Goal: Task Accomplishment & Management: Use online tool/utility

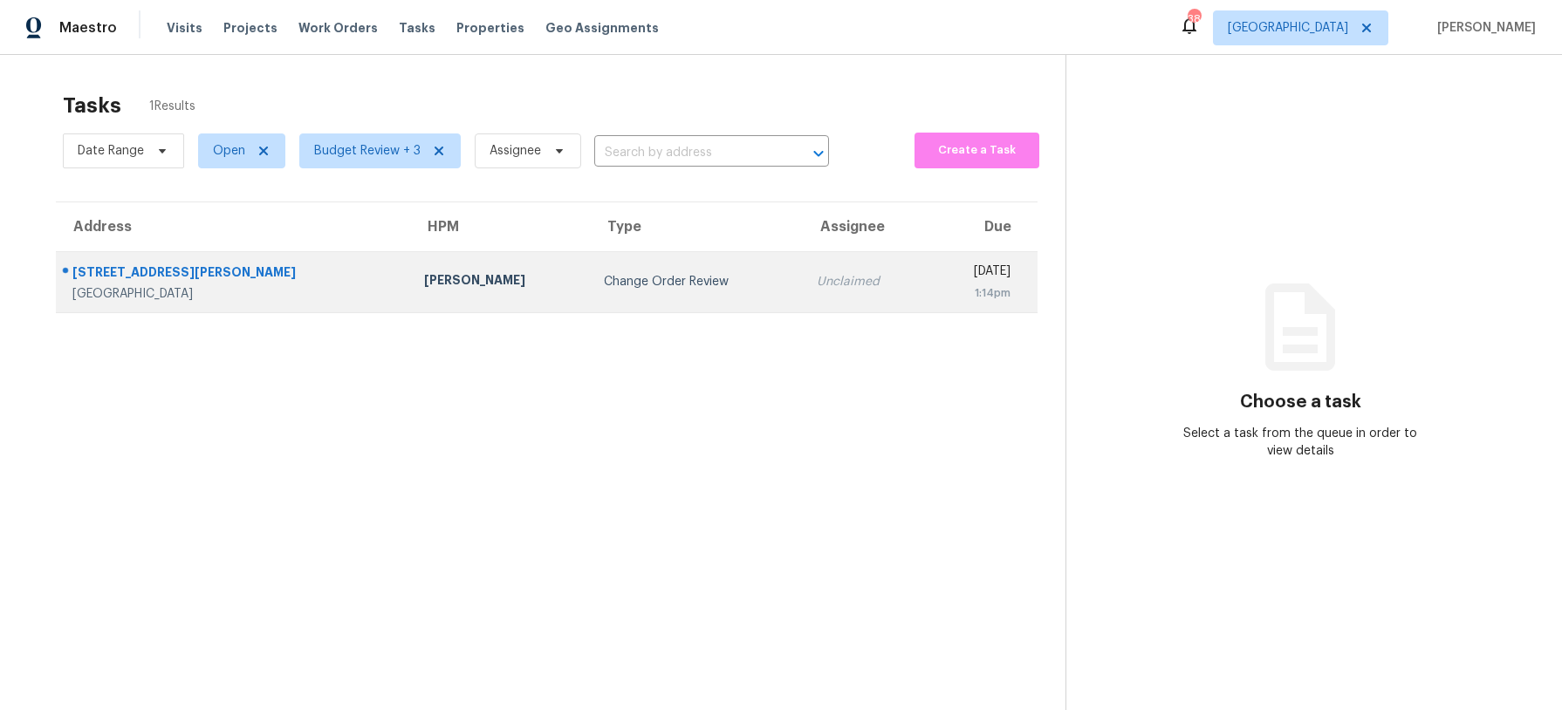
click at [497, 286] on td "Francisco Balcazar Serrato" at bounding box center [500, 281] width 180 height 61
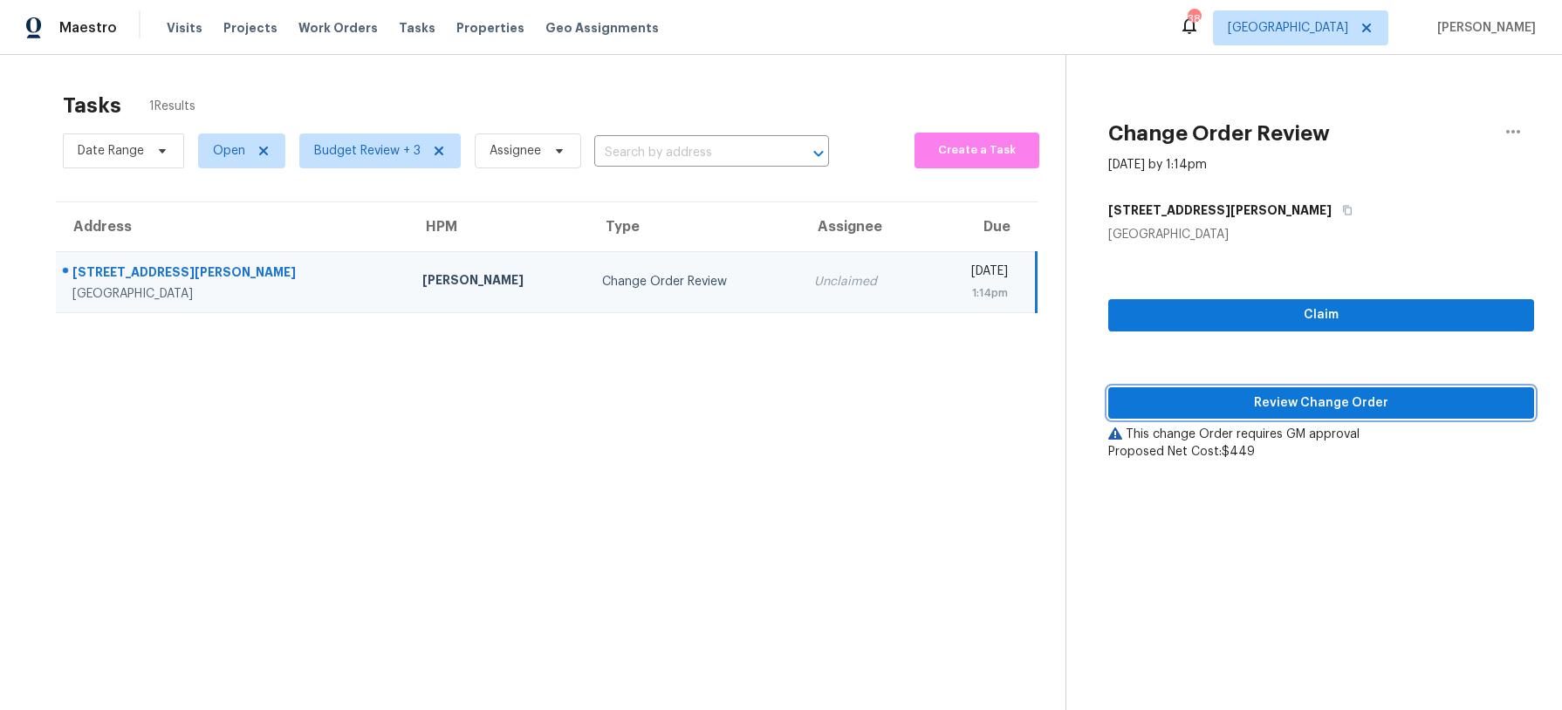
click at [1344, 401] on span "Review Change Order" at bounding box center [1321, 404] width 398 height 22
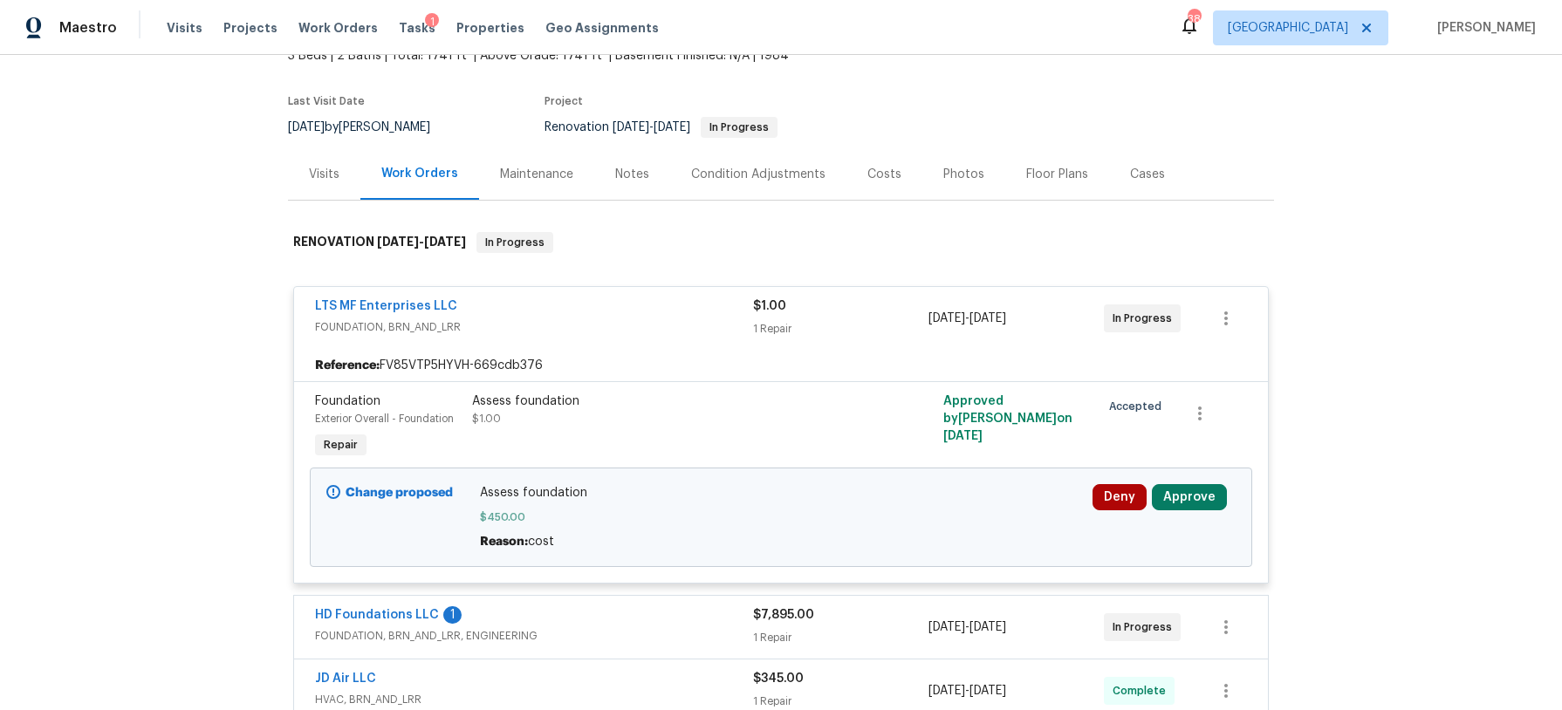
scroll to position [146, 0]
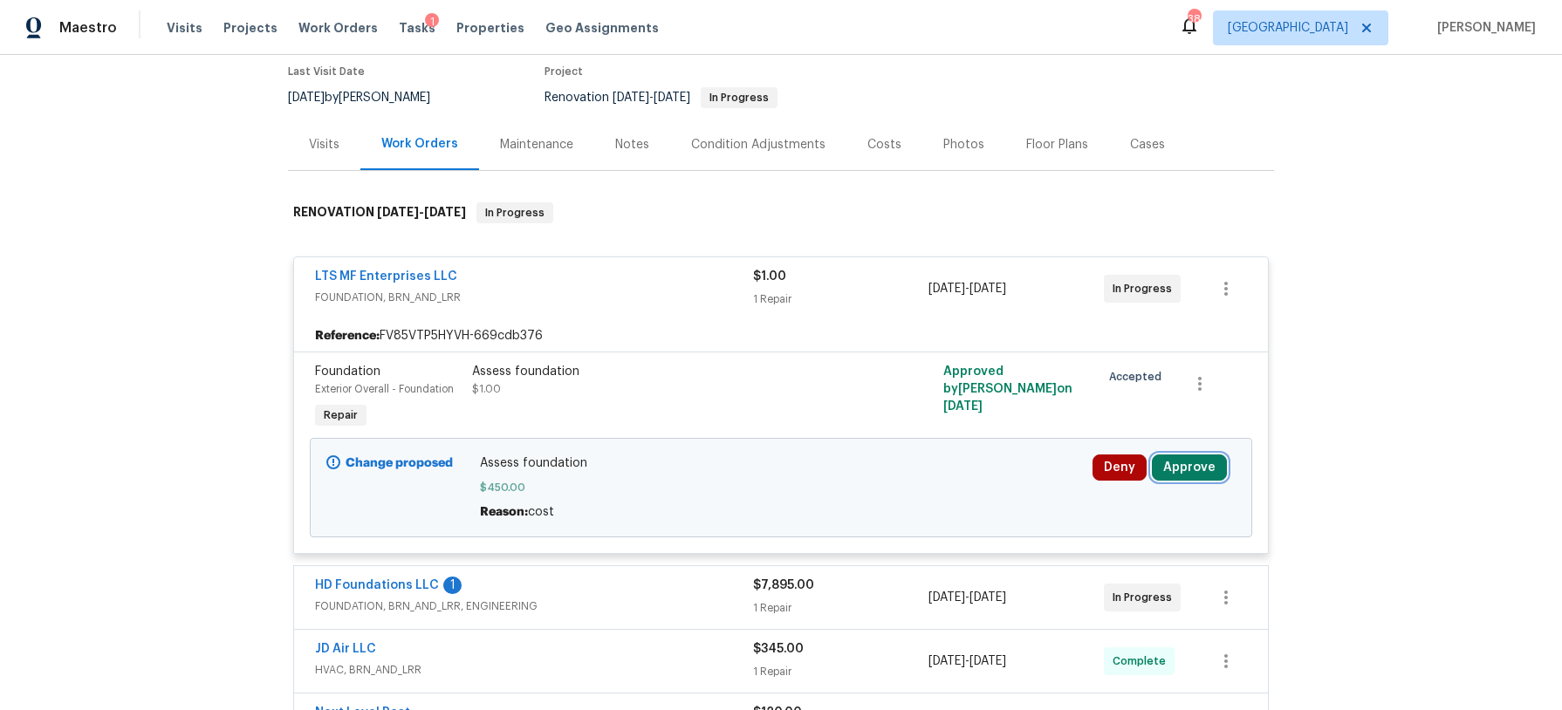
click at [1184, 468] on button "Approve" at bounding box center [1189, 468] width 75 height 26
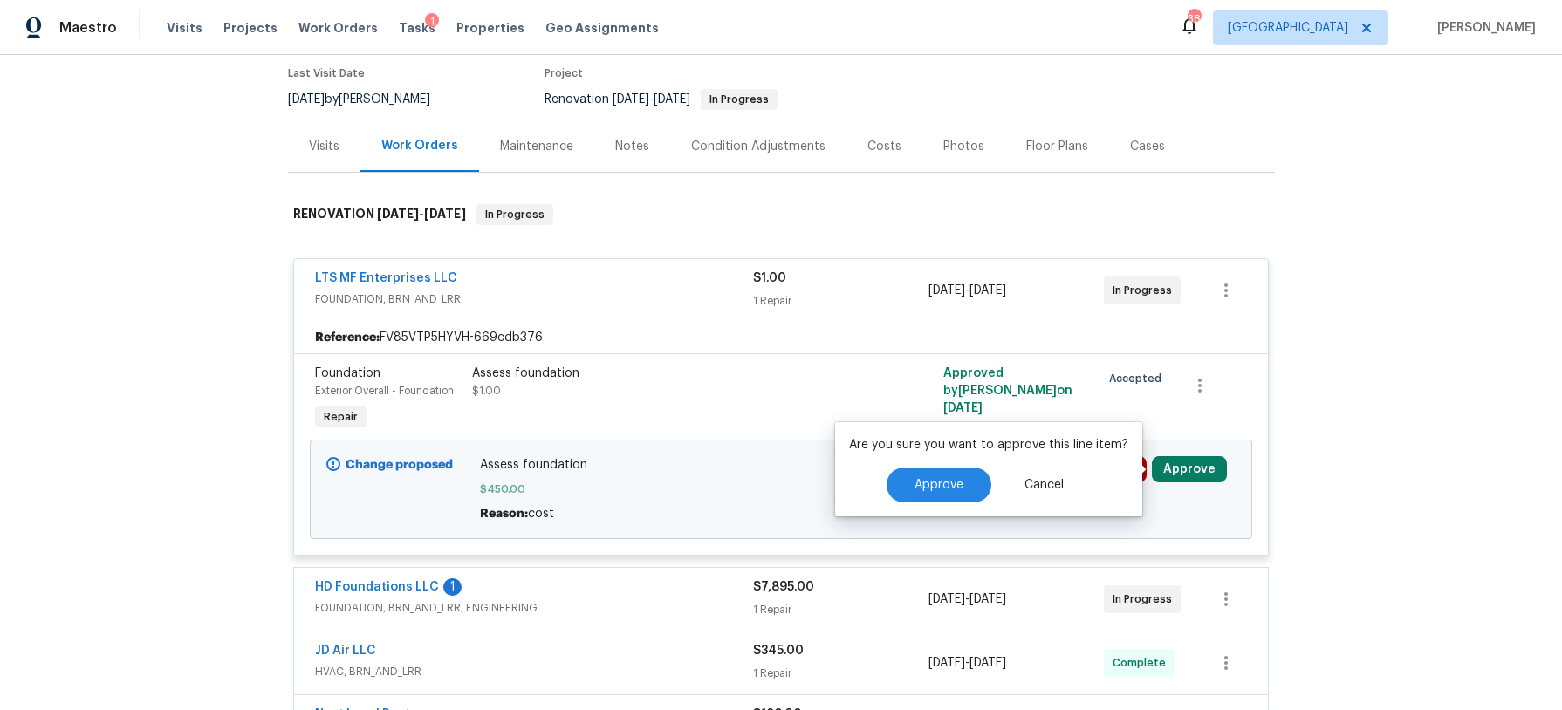
scroll to position [149, 0]
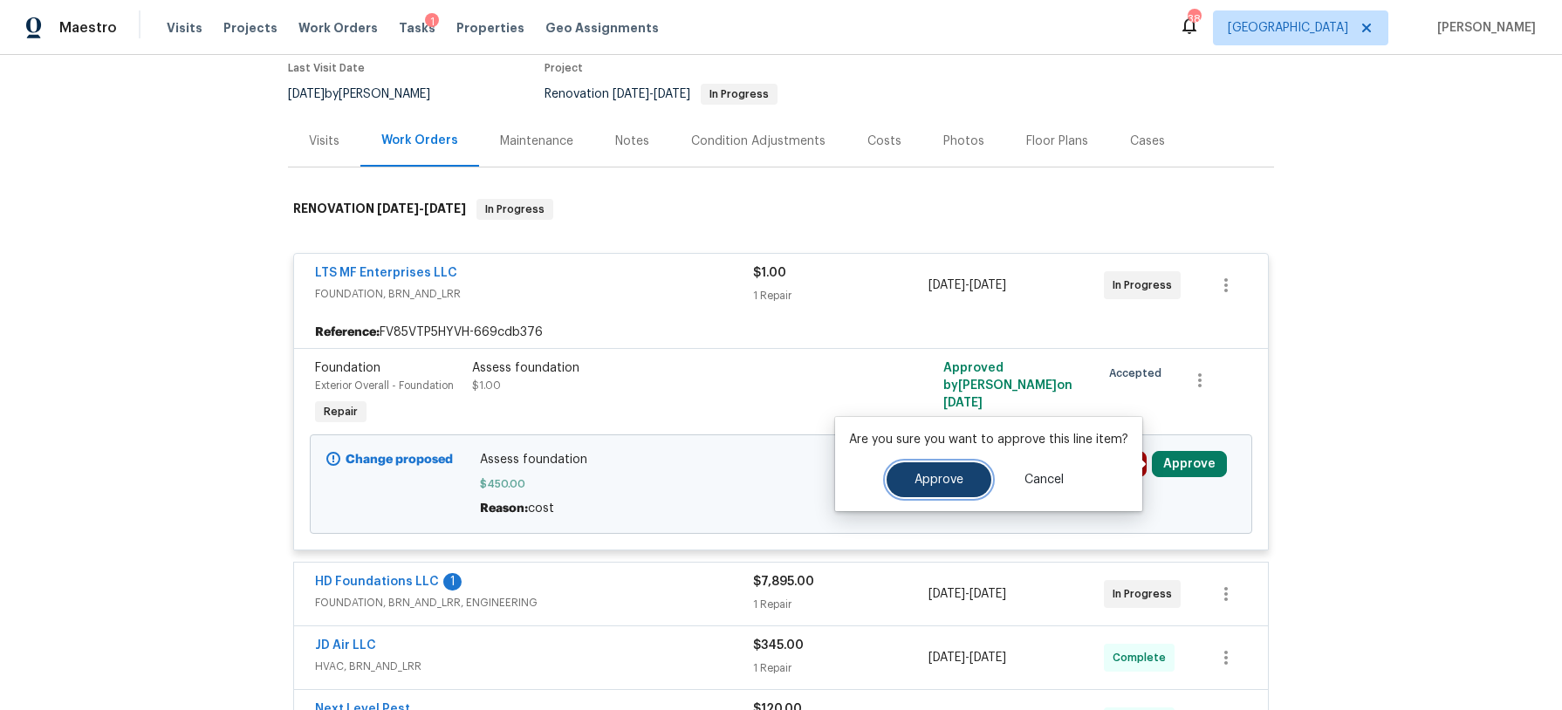
click at [954, 471] on button "Approve" at bounding box center [938, 479] width 105 height 35
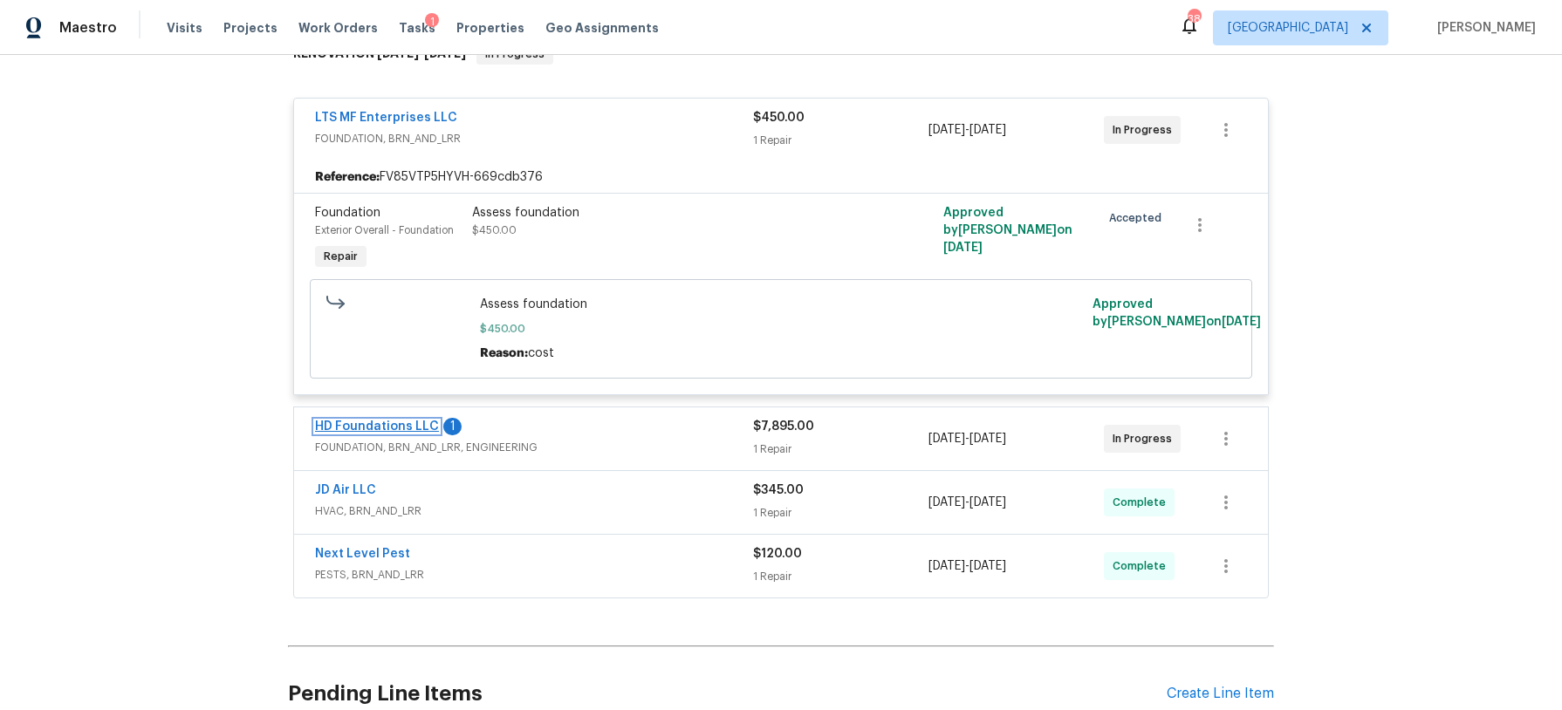
scroll to position [0, 0]
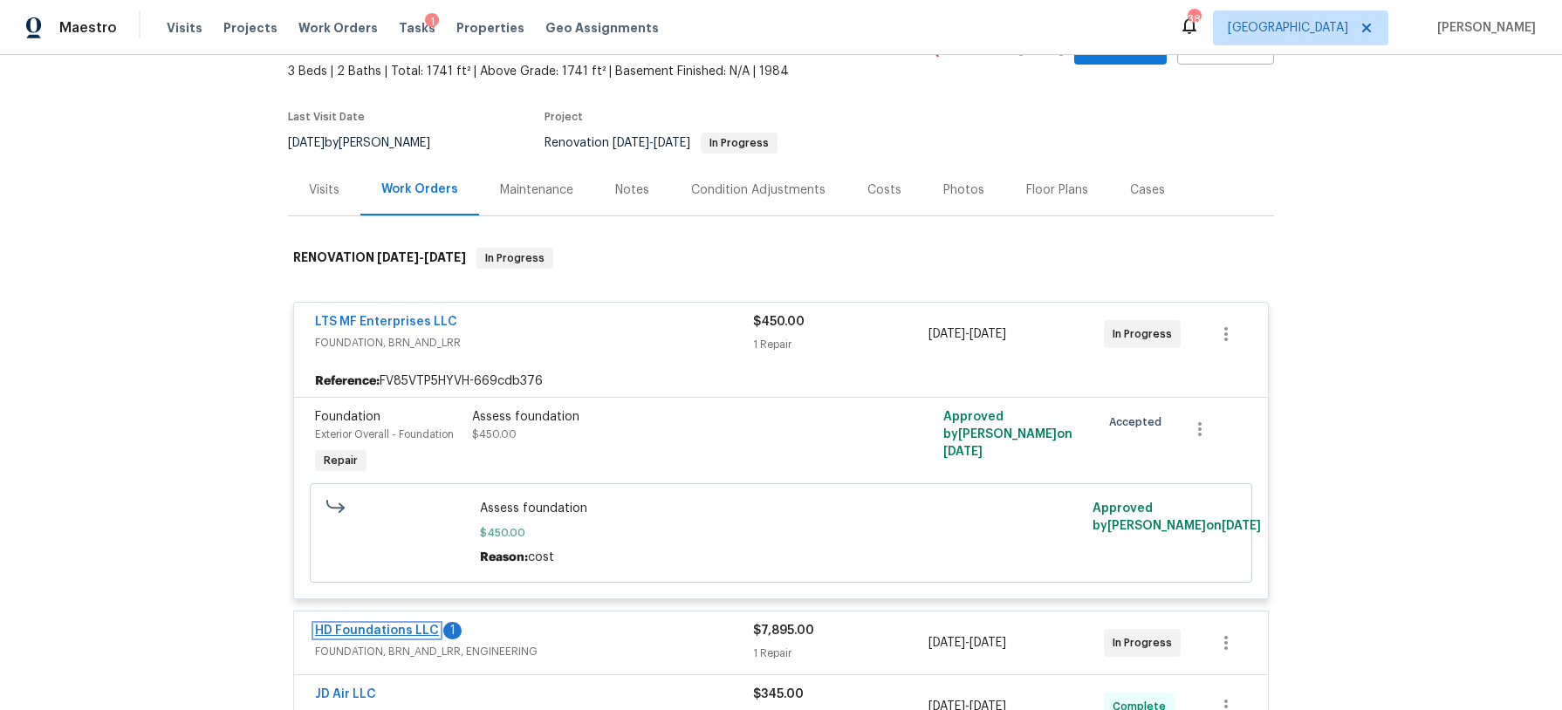
click at [390, 625] on link "HD Foundations LLC" at bounding box center [377, 631] width 124 height 12
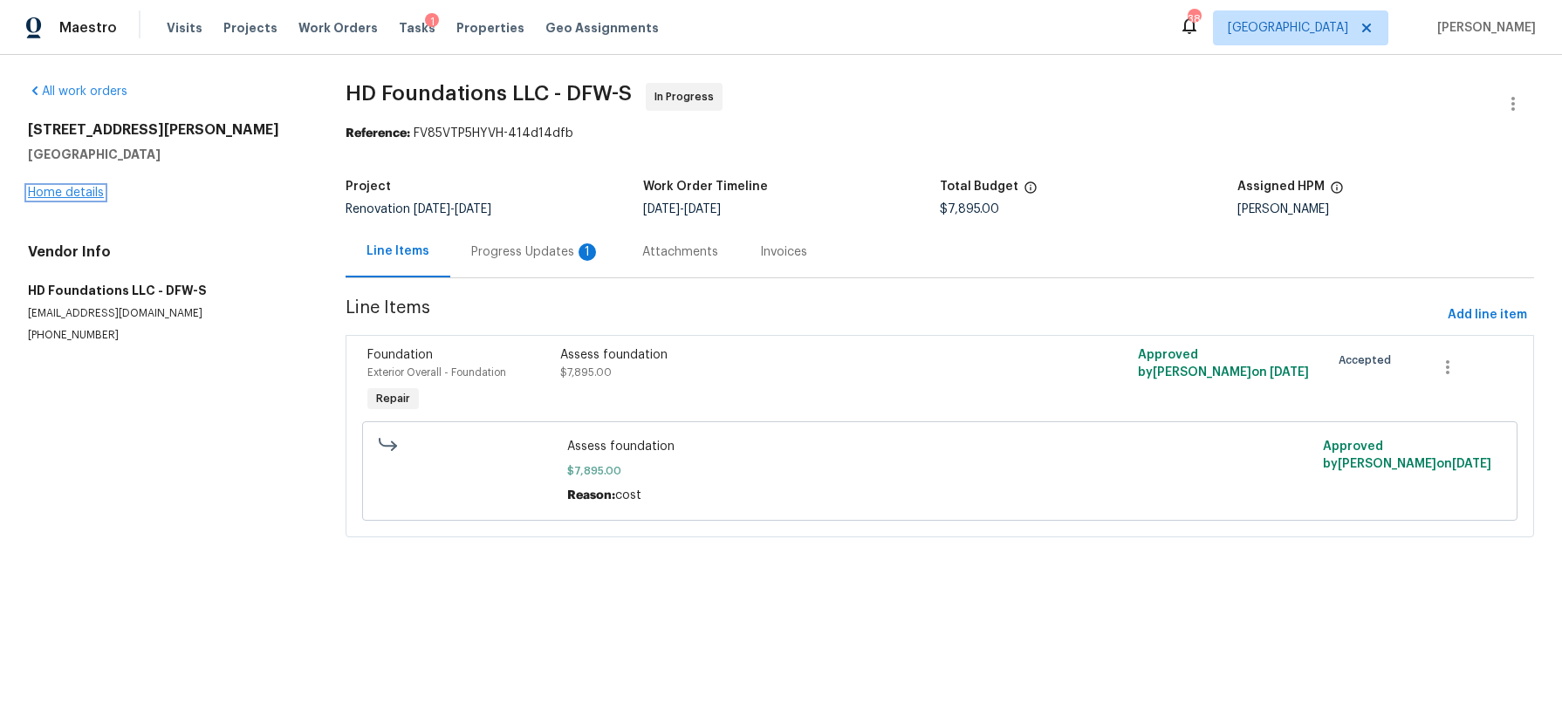
click at [59, 193] on link "Home details" at bounding box center [66, 193] width 76 height 12
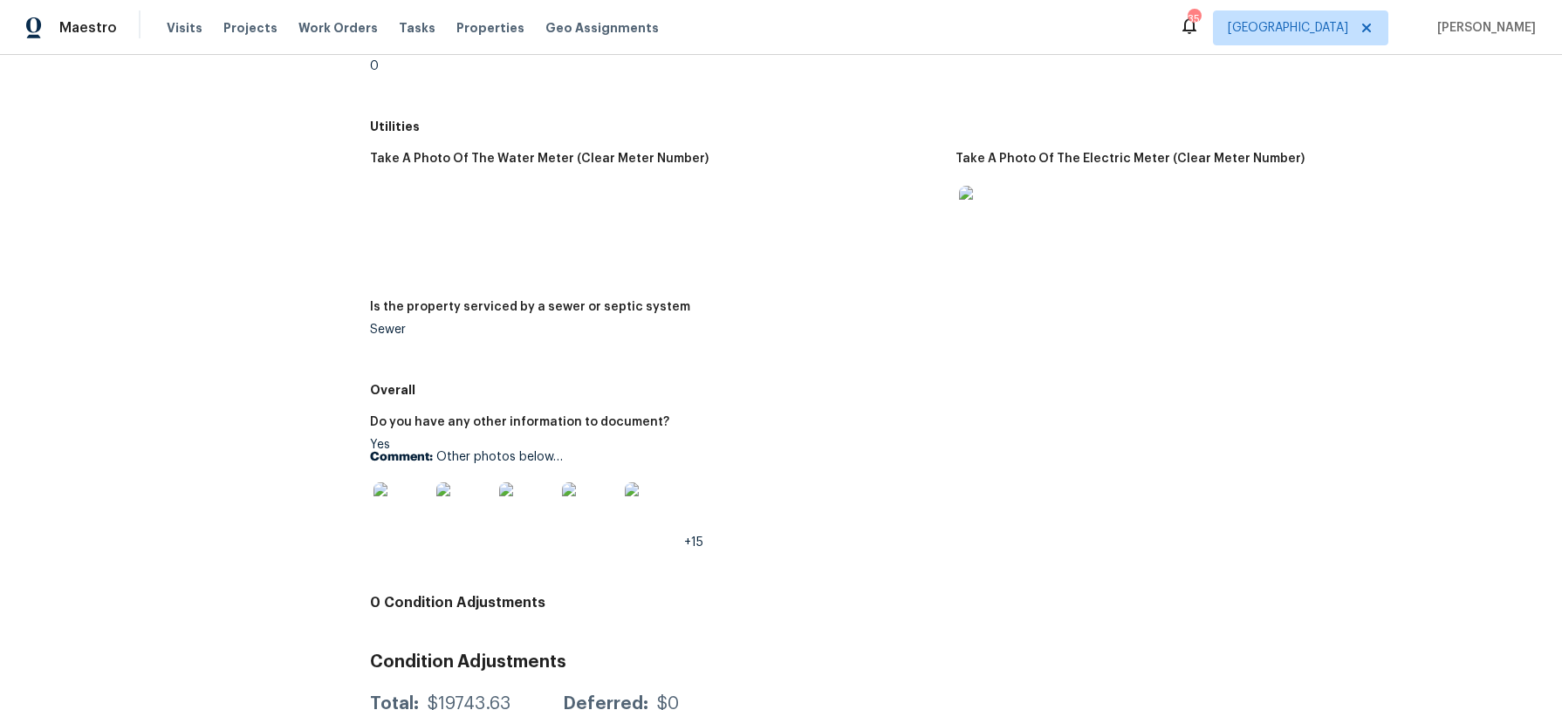
scroll to position [2269, 0]
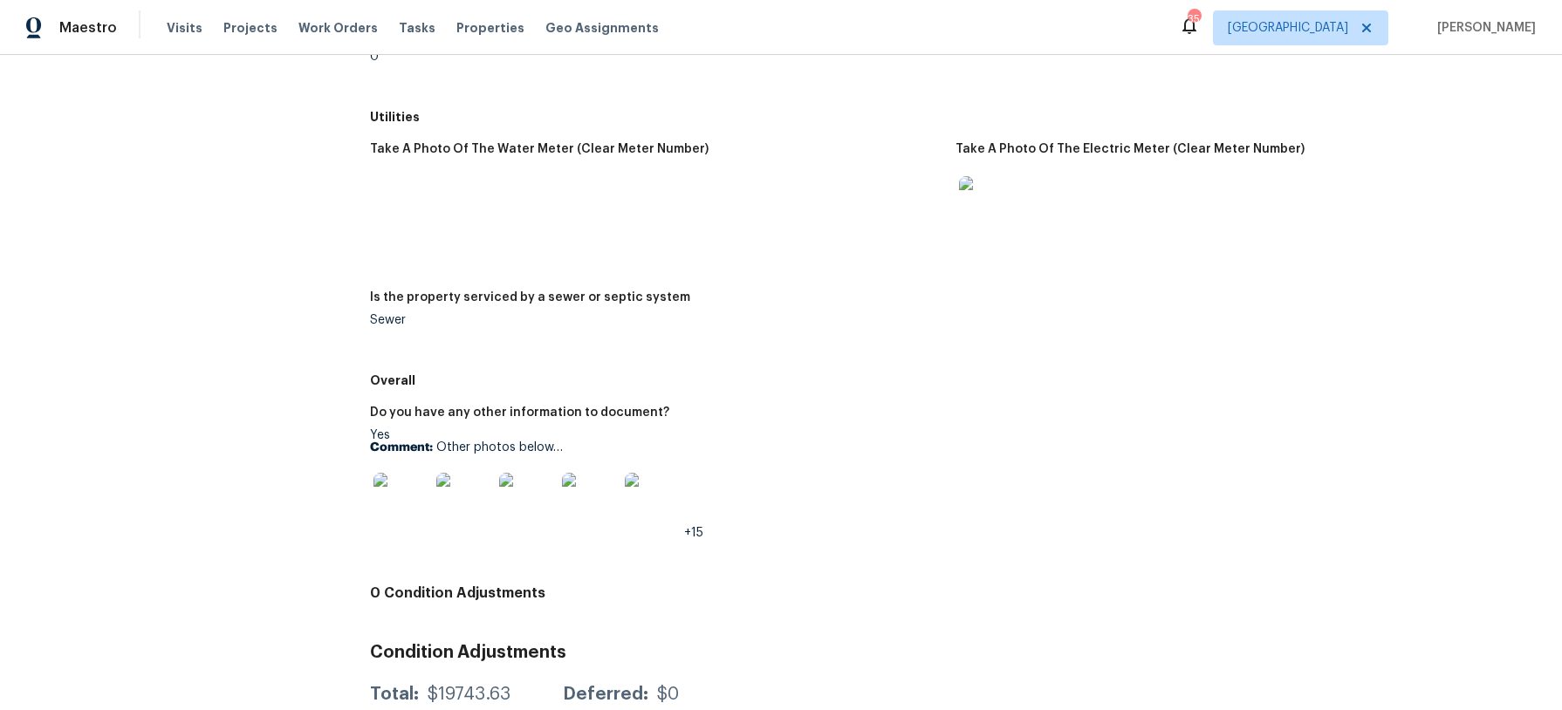
click at [414, 473] on img at bounding box center [401, 501] width 56 height 56
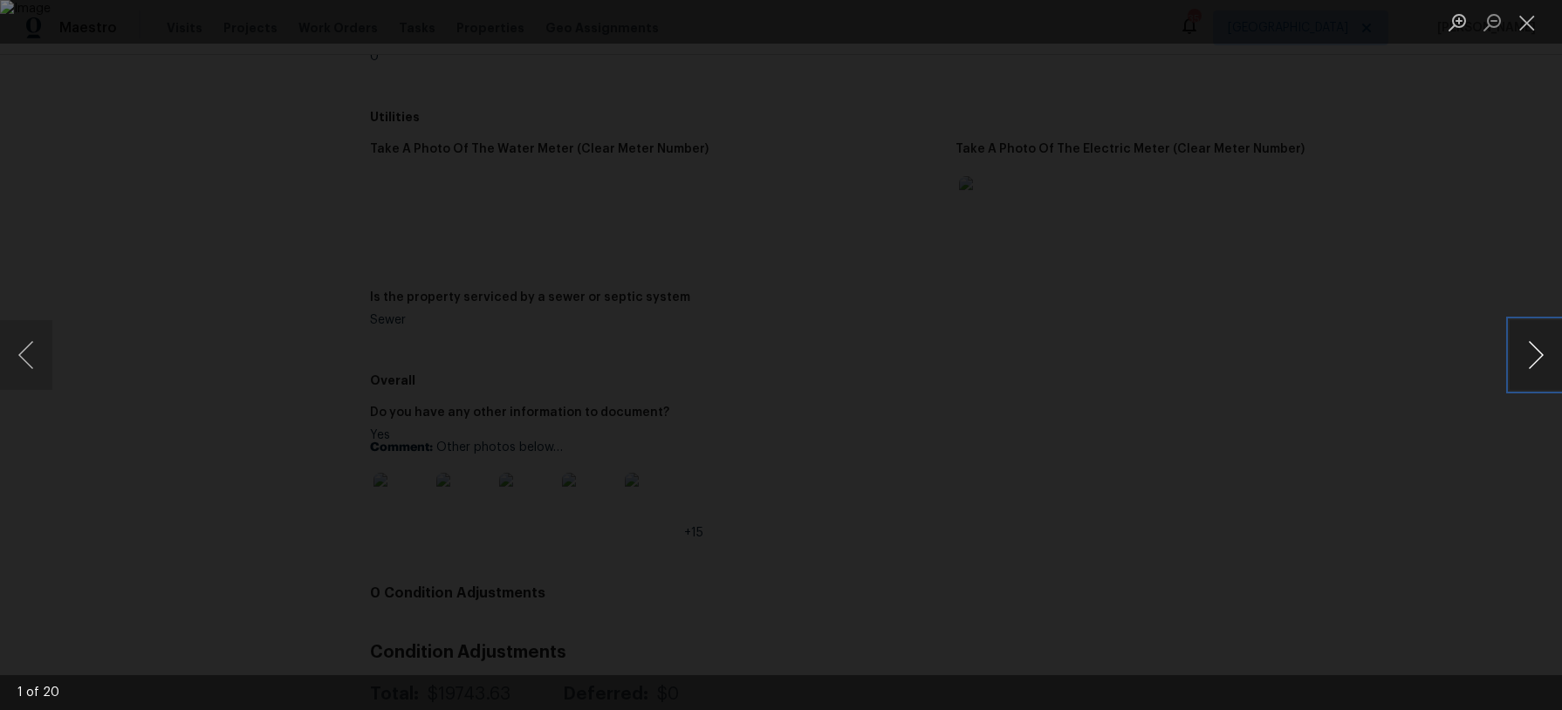
click at [1531, 355] on button "Next image" at bounding box center [1535, 355] width 52 height 70
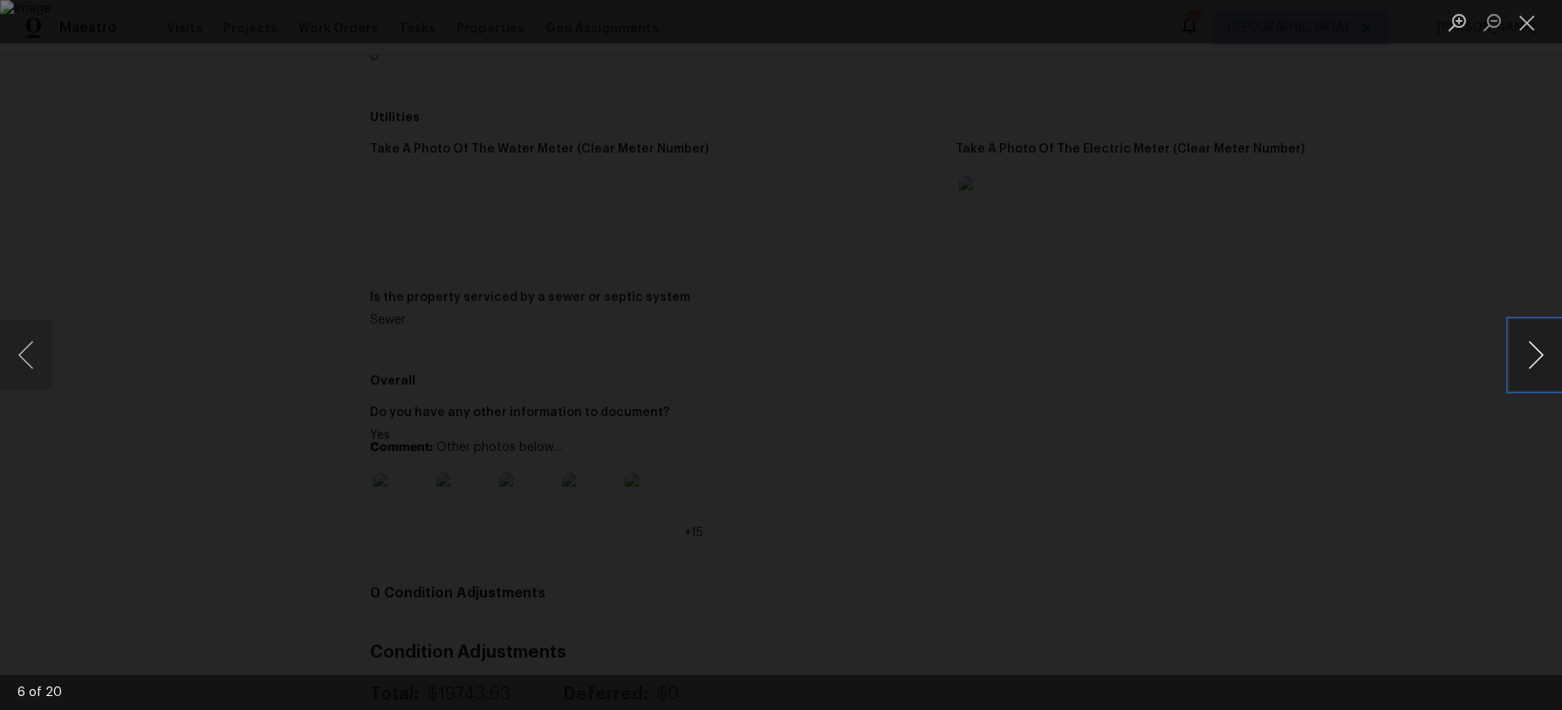
click at [1531, 355] on button "Next image" at bounding box center [1535, 355] width 52 height 70
click at [1542, 352] on button "Next image" at bounding box center [1535, 355] width 52 height 70
click at [1547, 356] on button "Next image" at bounding box center [1535, 355] width 52 height 70
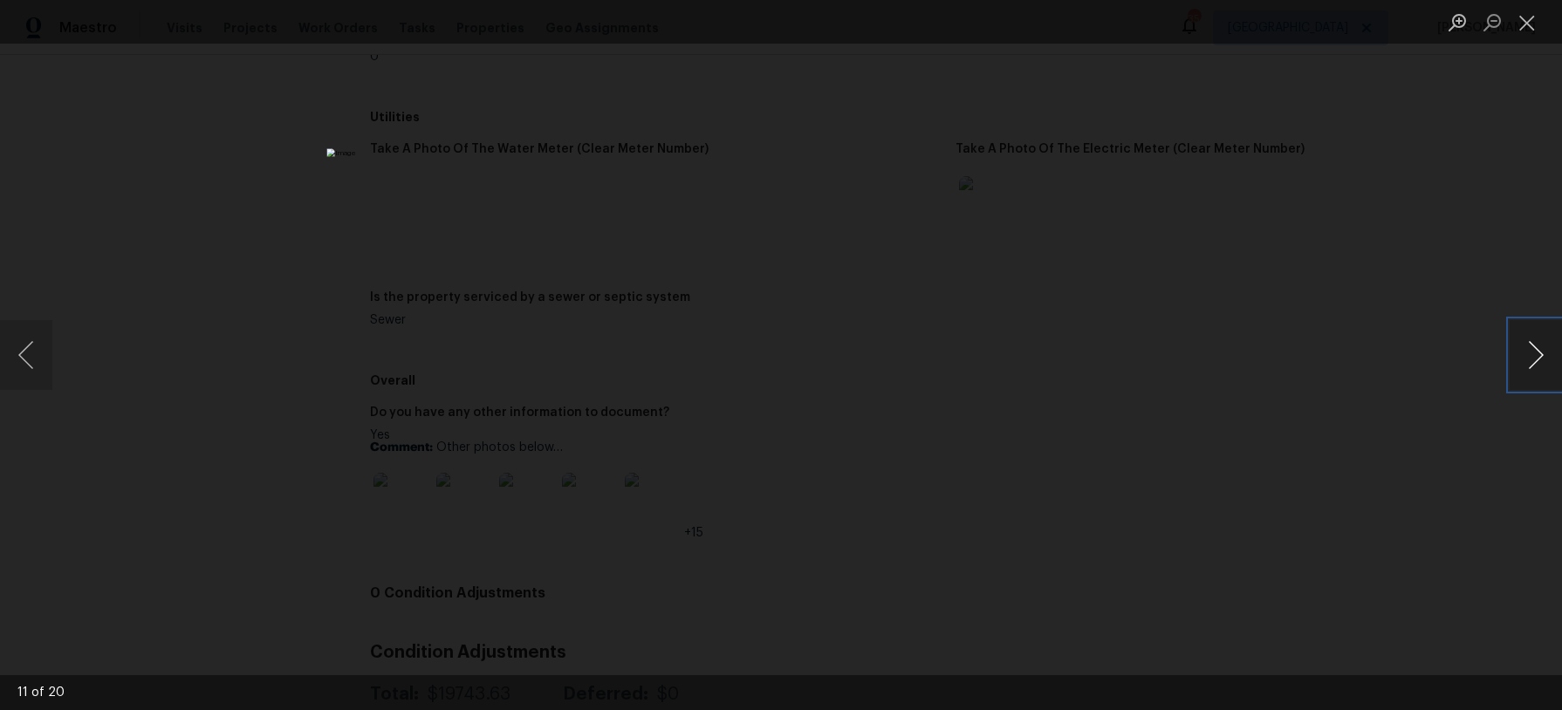
click at [1547, 357] on button "Next image" at bounding box center [1535, 355] width 52 height 70
click at [1547, 356] on button "Next image" at bounding box center [1535, 355] width 52 height 70
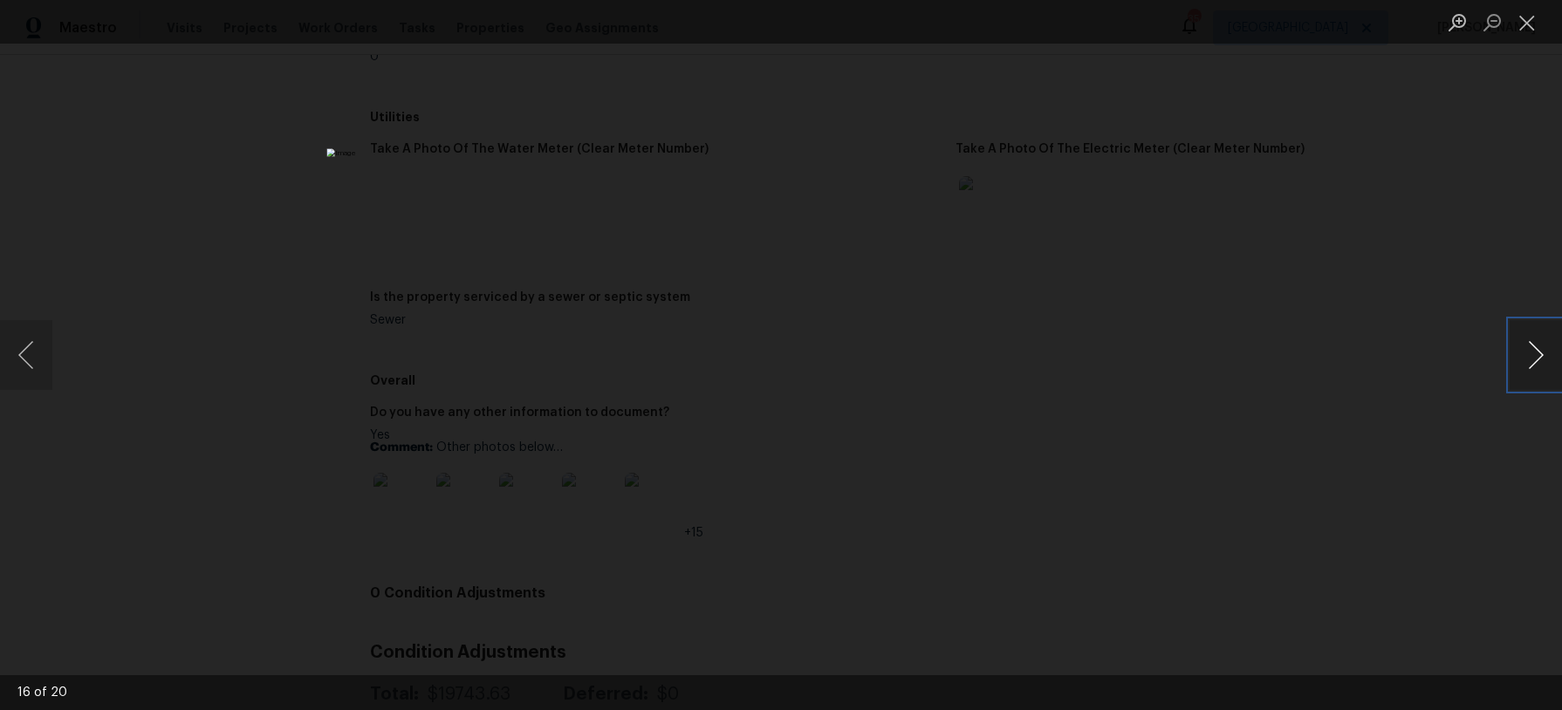
click at [1547, 356] on button "Next image" at bounding box center [1535, 355] width 52 height 70
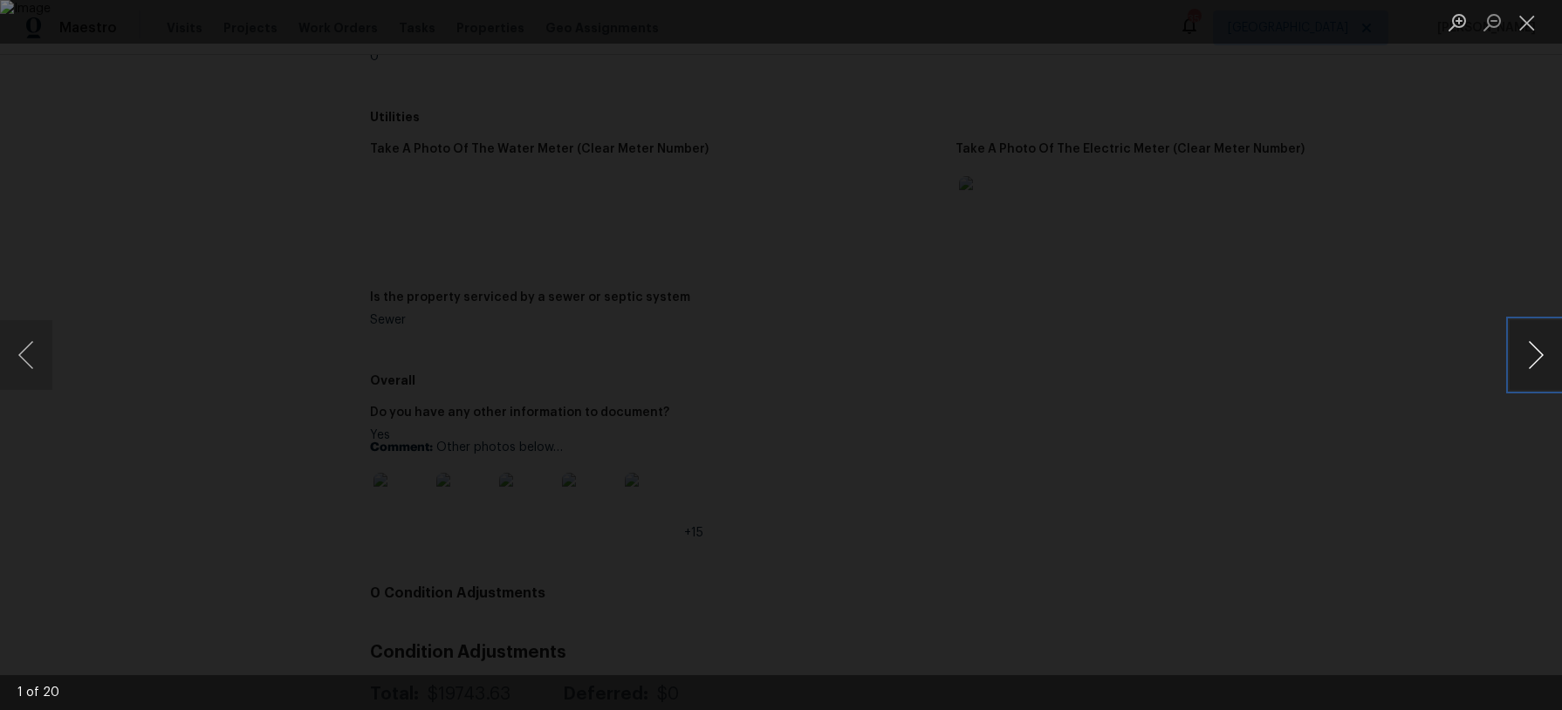
click at [1547, 356] on button "Next image" at bounding box center [1535, 355] width 52 height 70
click at [1537, 28] on button "Close lightbox" at bounding box center [1526, 22] width 35 height 31
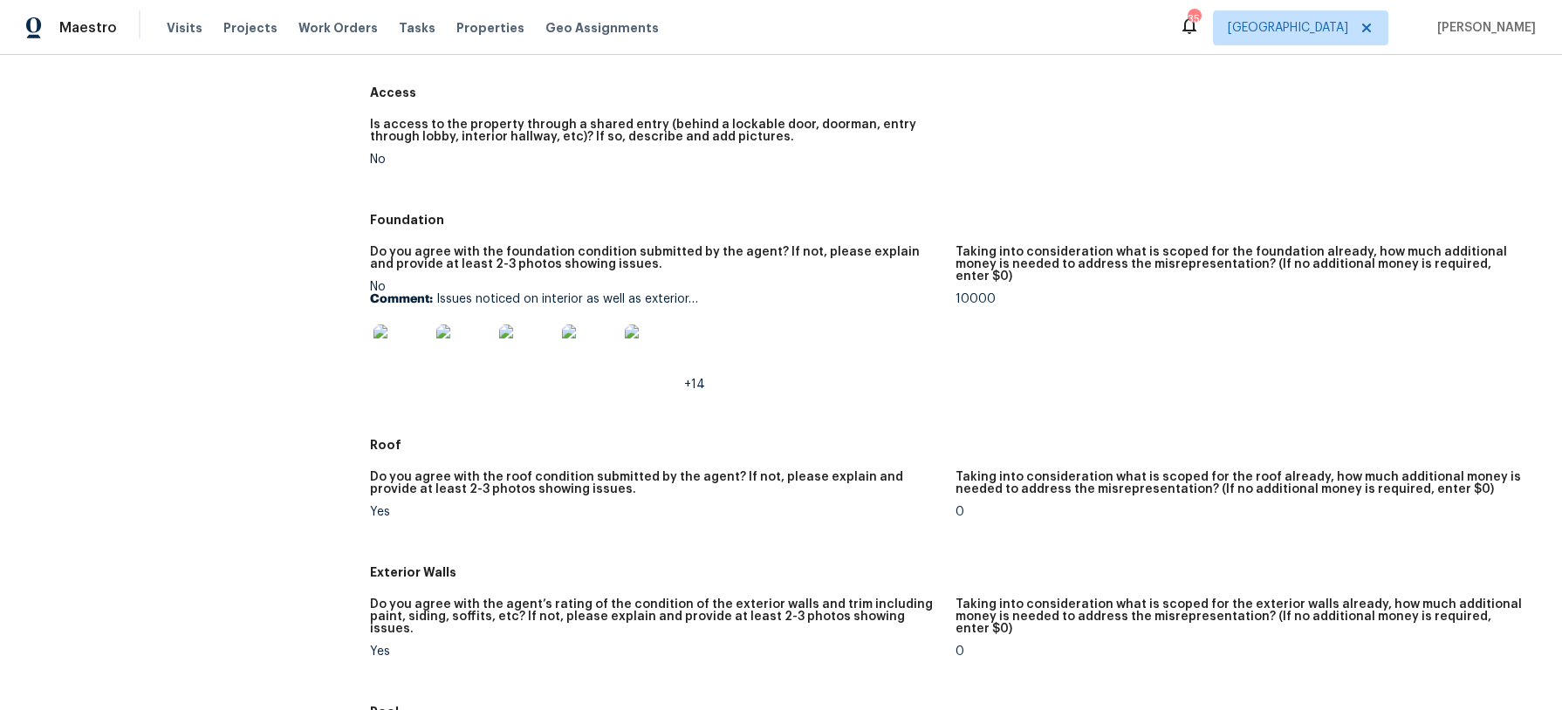
scroll to position [329, 0]
click at [412, 338] on img at bounding box center [401, 354] width 56 height 56
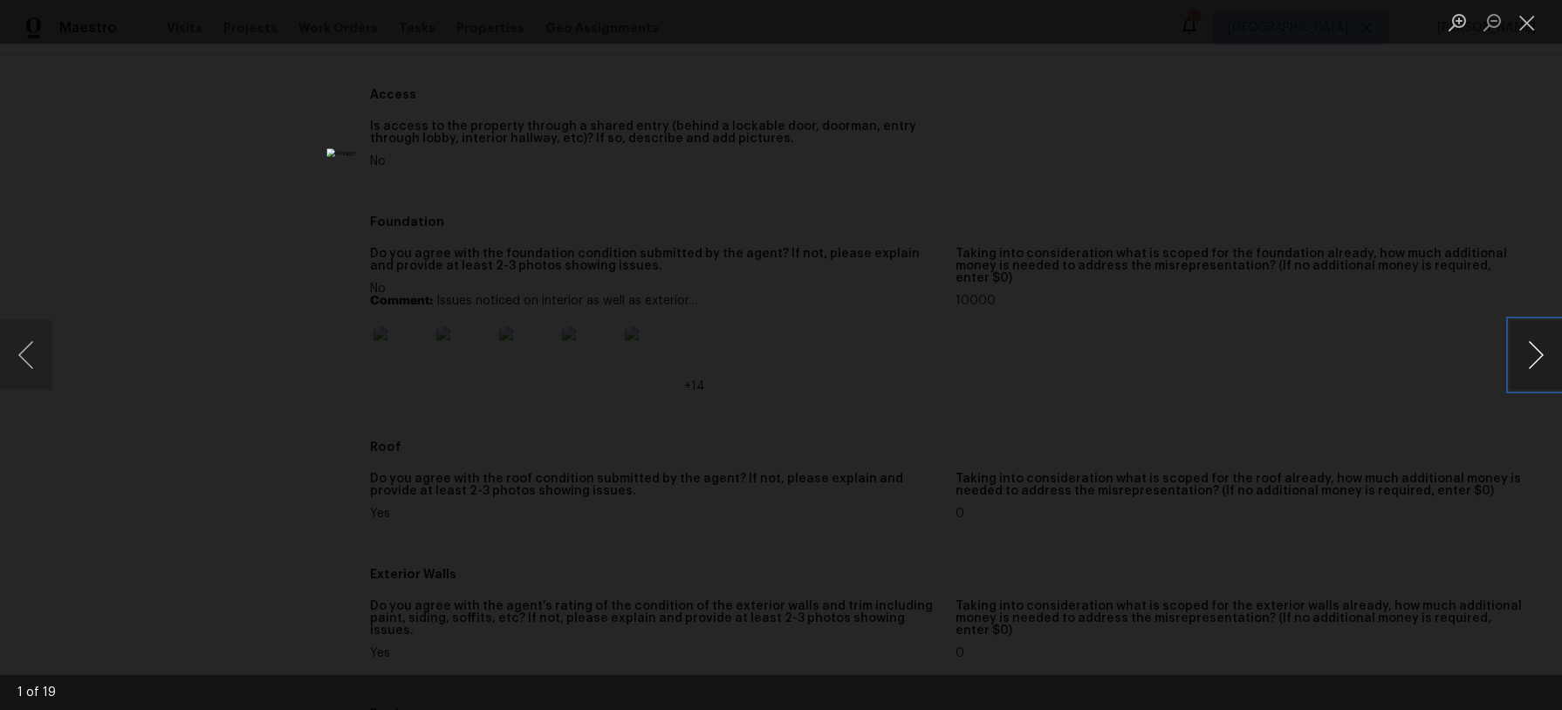
click at [1518, 352] on button "Next image" at bounding box center [1535, 355] width 52 height 70
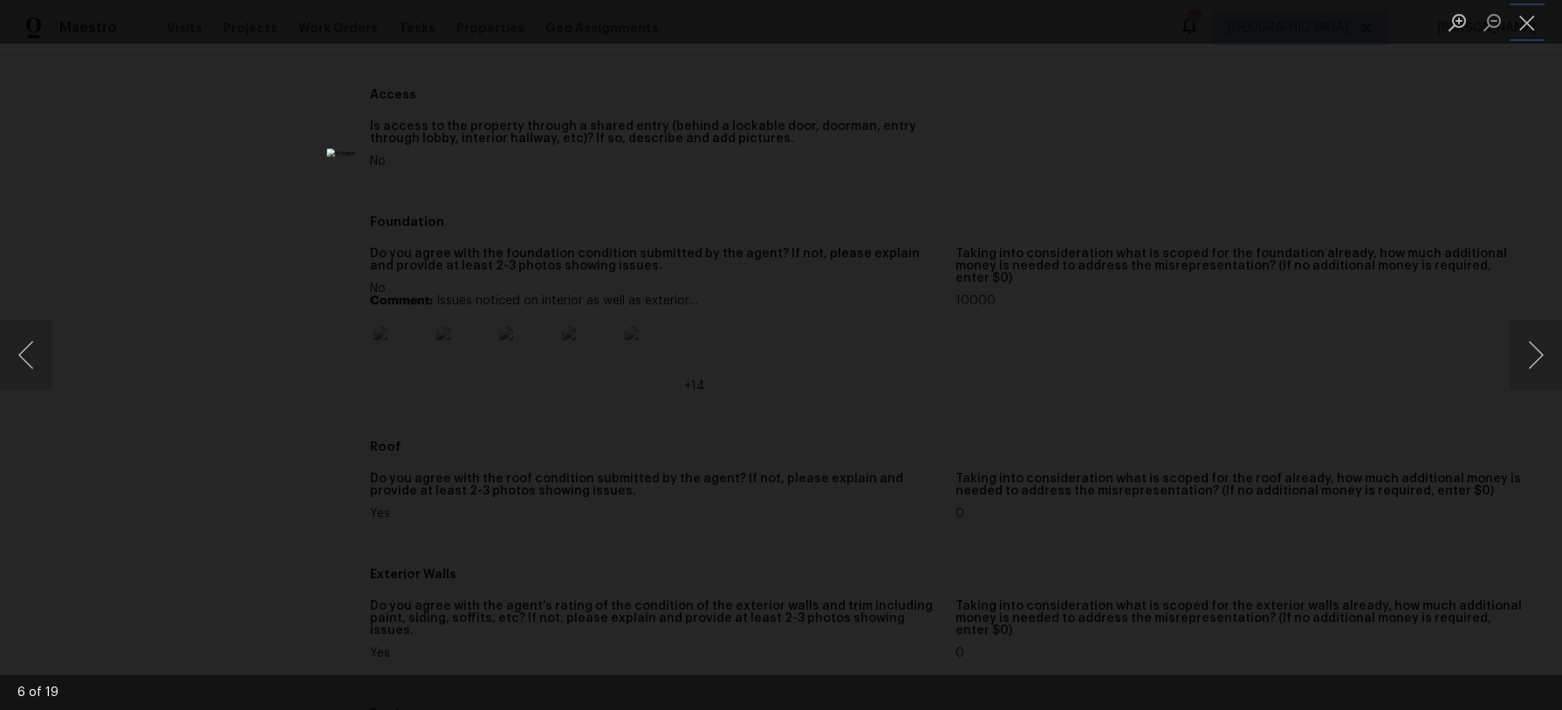
click at [1532, 37] on button "Close lightbox" at bounding box center [1526, 22] width 35 height 31
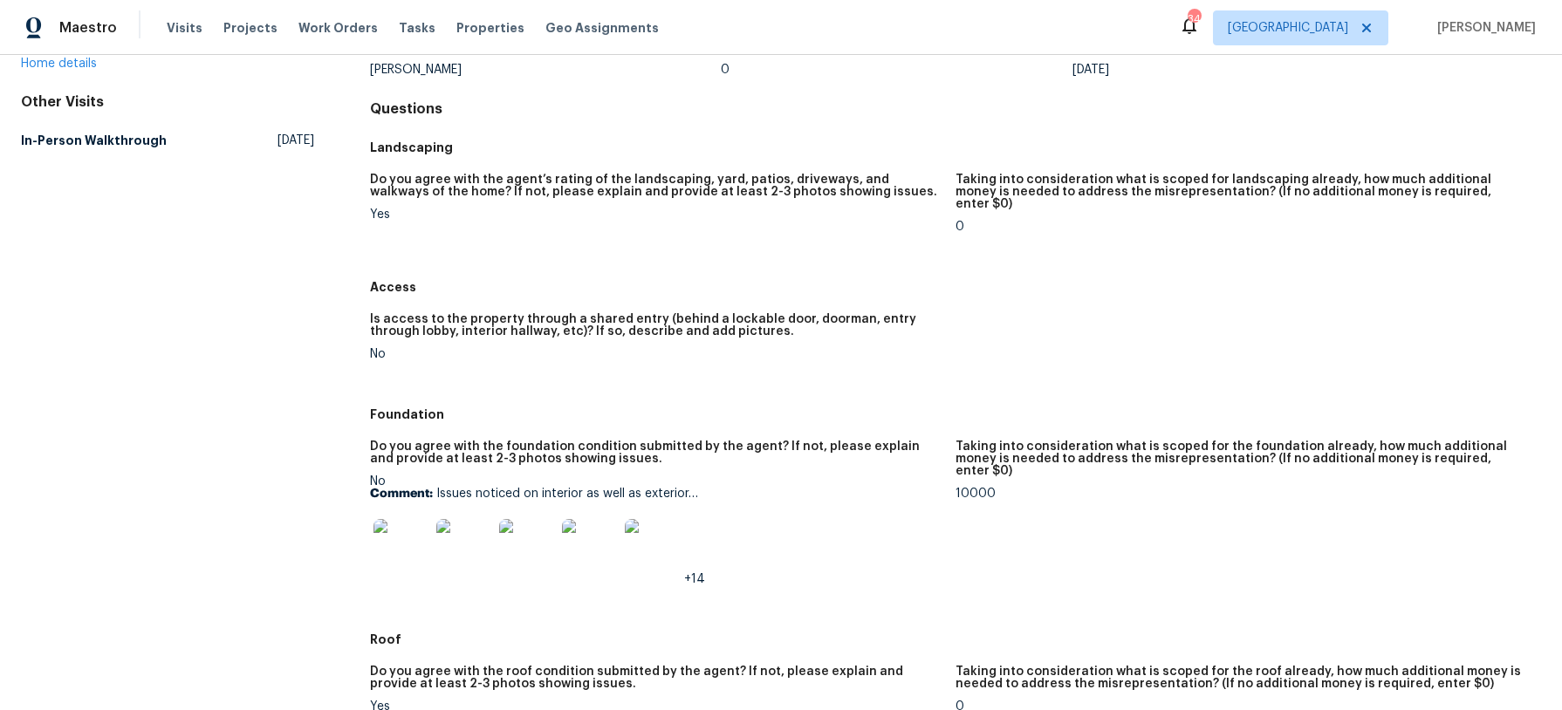
scroll to position [0, 0]
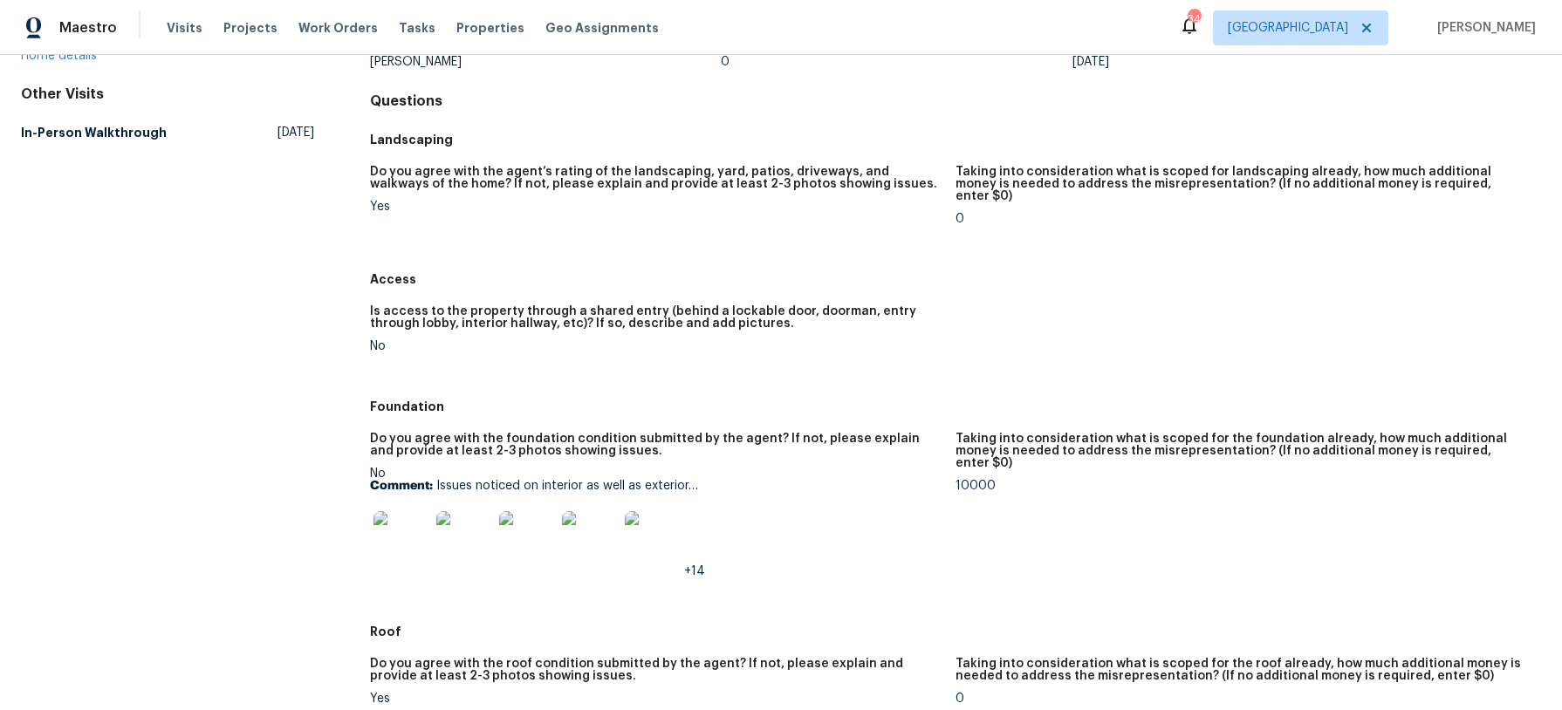
scroll to position [147, 0]
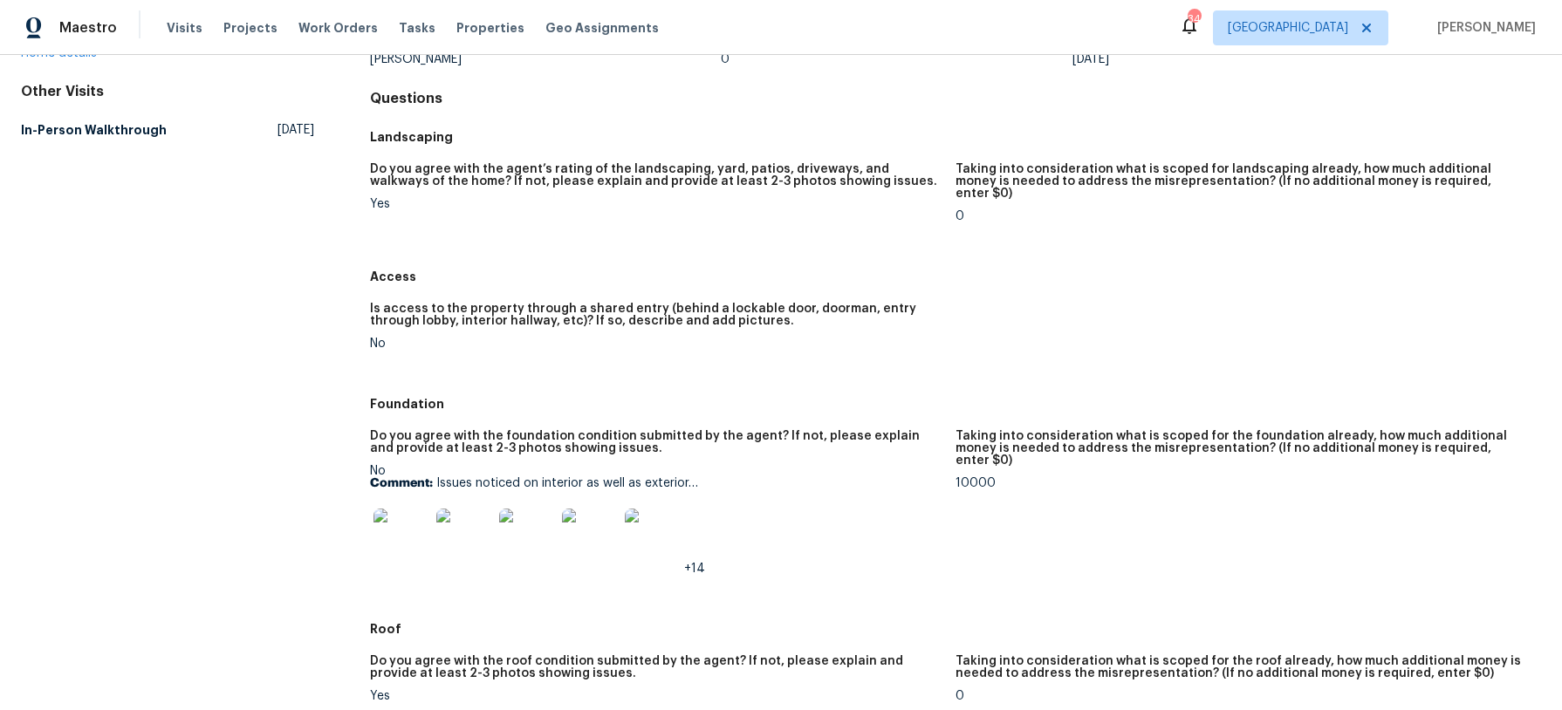
drag, startPoint x: 437, startPoint y: 471, endPoint x: 511, endPoint y: 475, distance: 74.2
click at [600, 477] on p "Comment: Issues noticed on interior as well as exterior…" at bounding box center [655, 483] width 571 height 12
drag, startPoint x: 436, startPoint y: 468, endPoint x: 700, endPoint y: 474, distance: 263.5
click at [700, 477] on p "Comment: Issues noticed on interior as well as exterior…" at bounding box center [655, 483] width 571 height 12
copy p "Issues noticed on interior as well as exterior…"
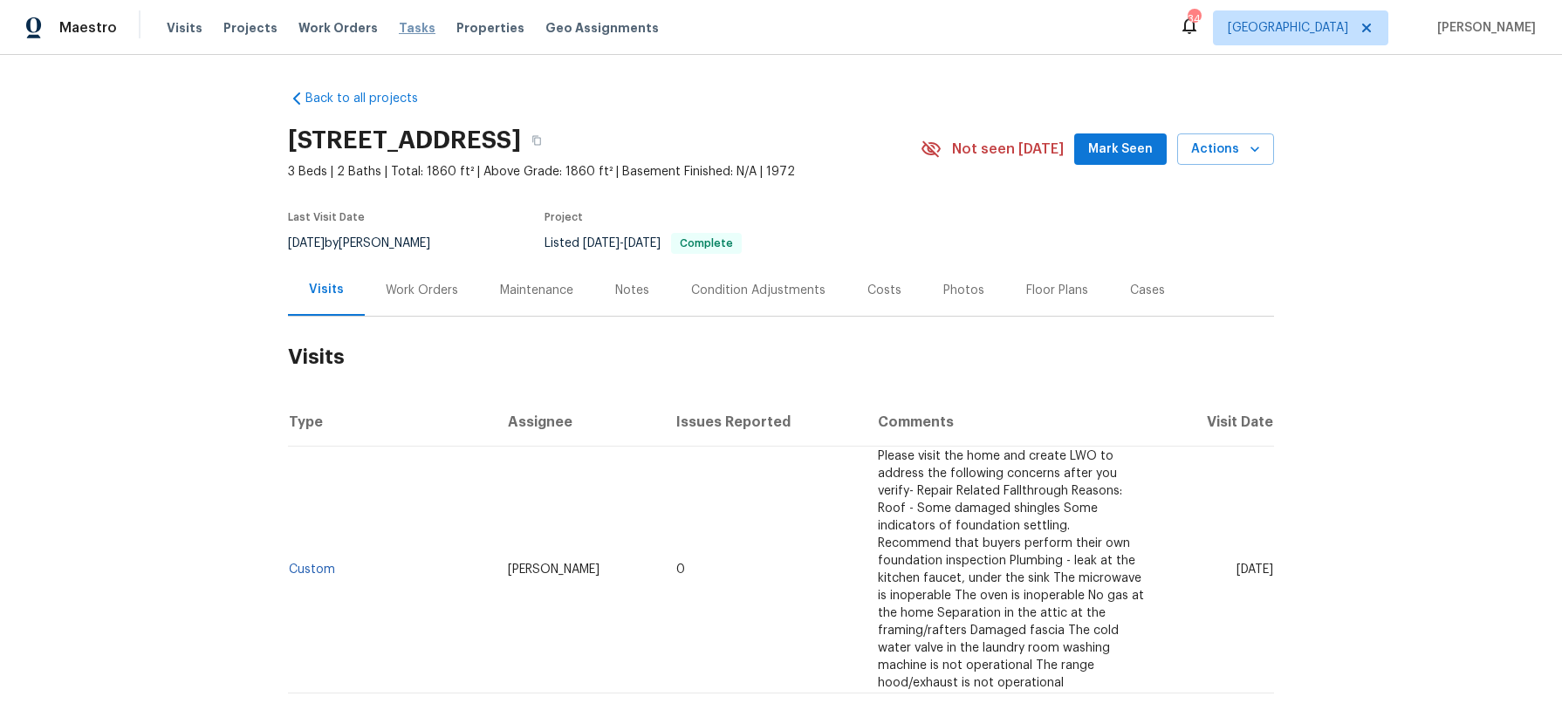
click at [399, 24] on span "Tasks" at bounding box center [417, 28] width 37 height 12
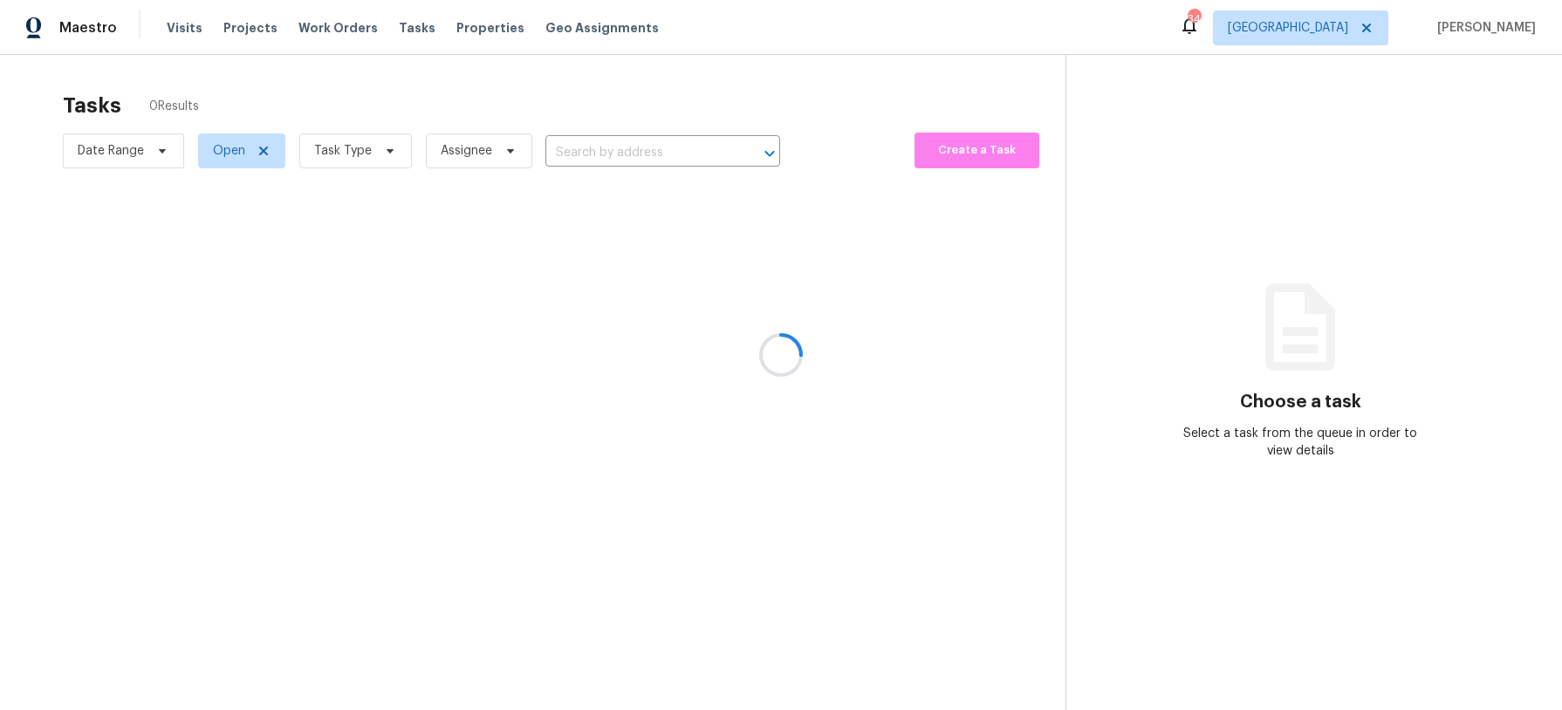
click at [389, 154] on div at bounding box center [781, 355] width 1562 height 710
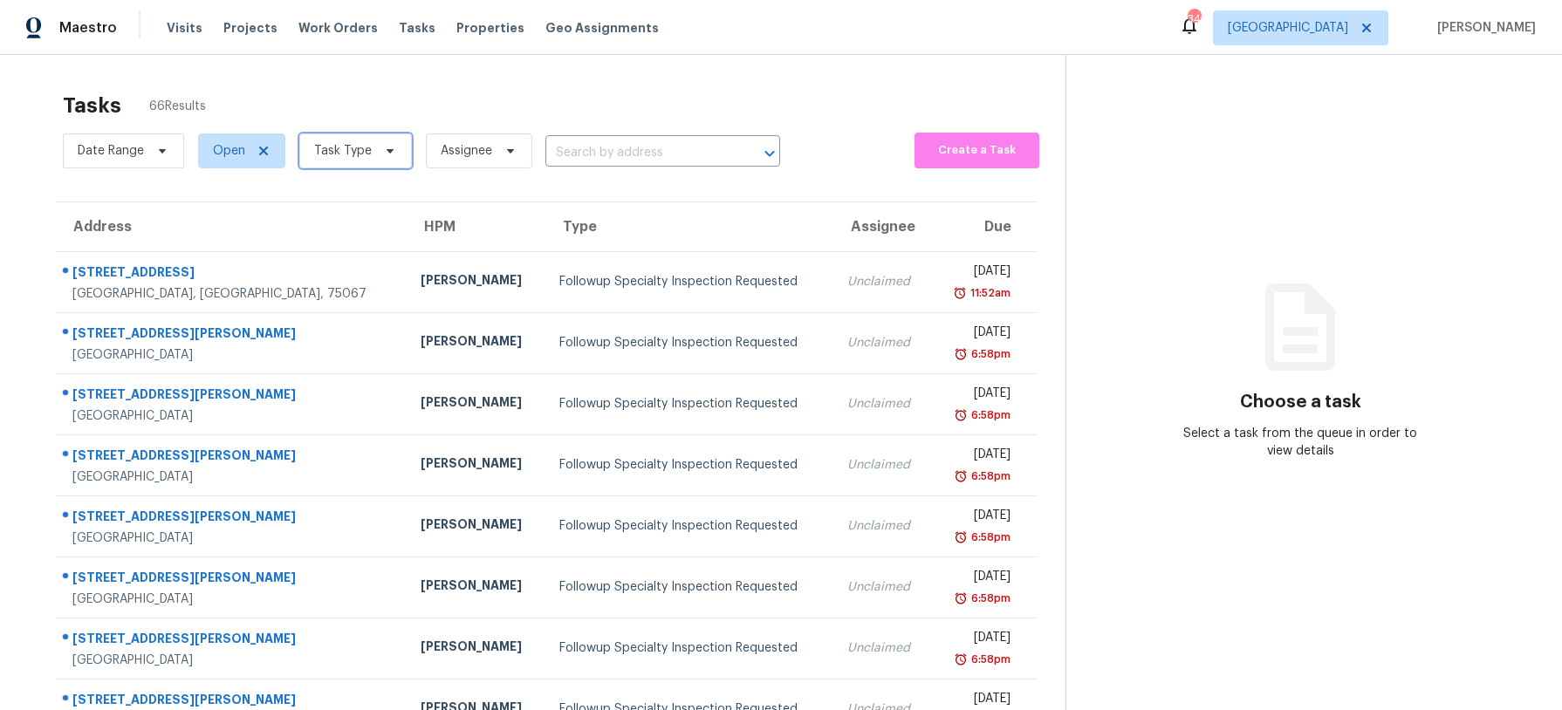
click at [389, 154] on icon at bounding box center [390, 151] width 14 height 14
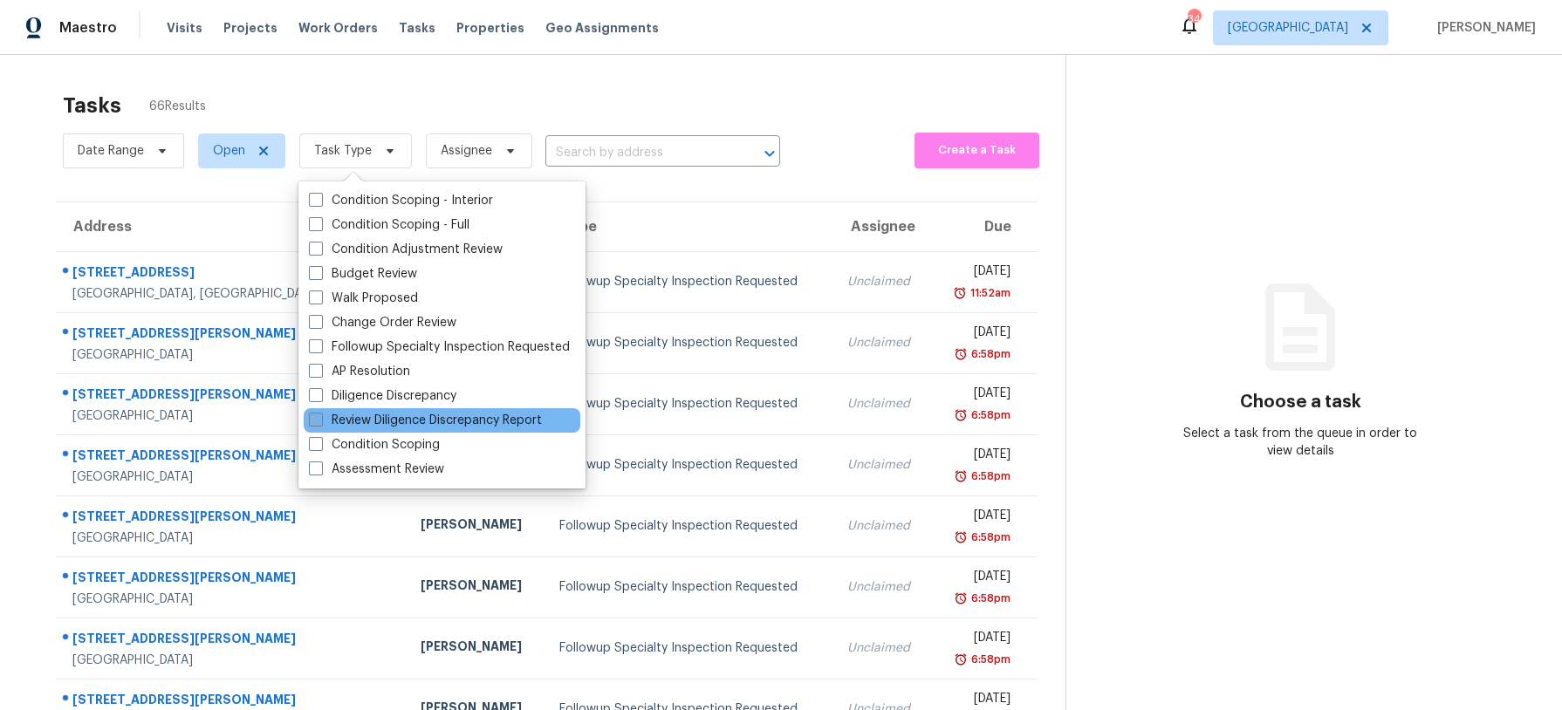
click at [384, 427] on label "Review Diligence Discrepancy Report" at bounding box center [425, 420] width 233 height 17
click at [320, 423] on input "Review Diligence Discrepancy Report" at bounding box center [314, 417] width 11 height 11
checkbox input "true"
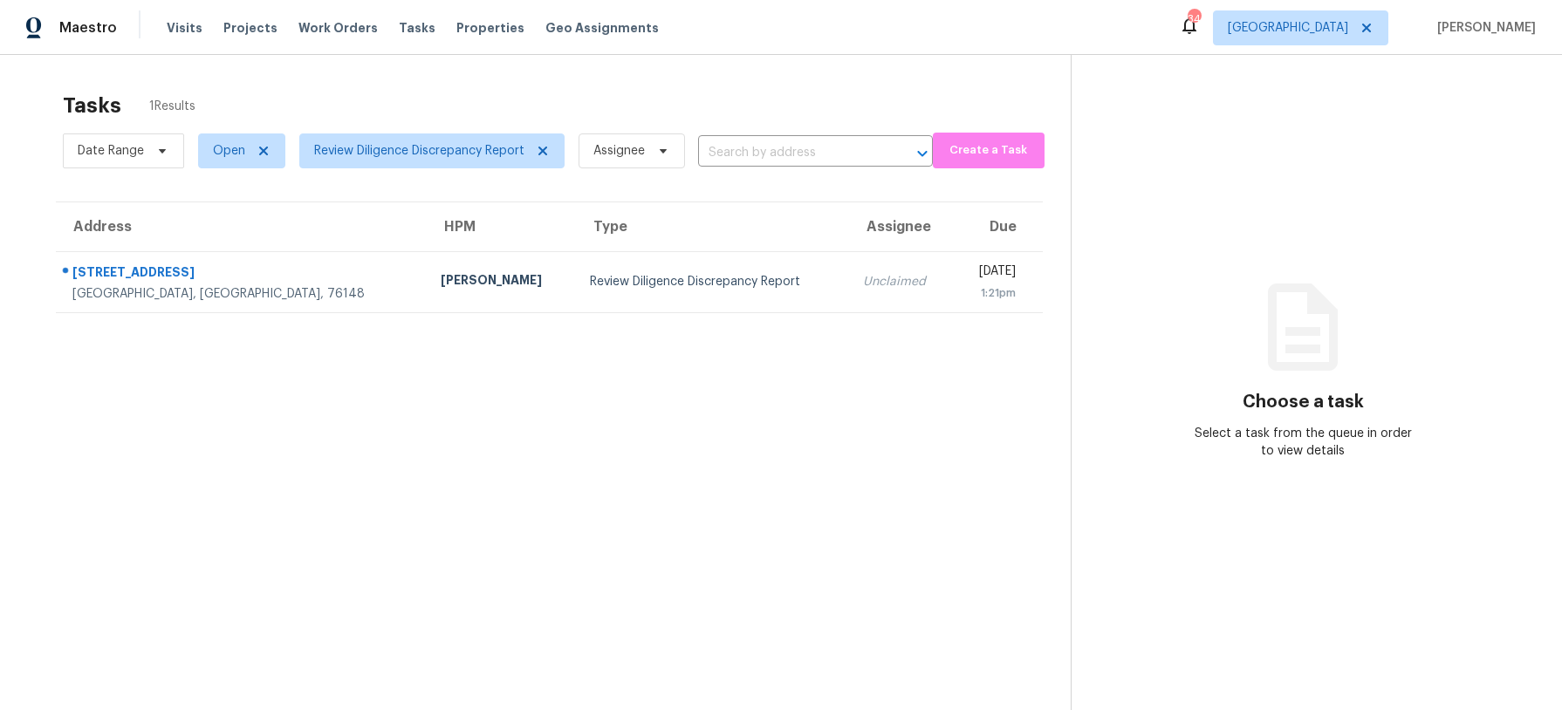
click at [420, 85] on div "Tasks 1 Results" at bounding box center [567, 105] width 1008 height 45
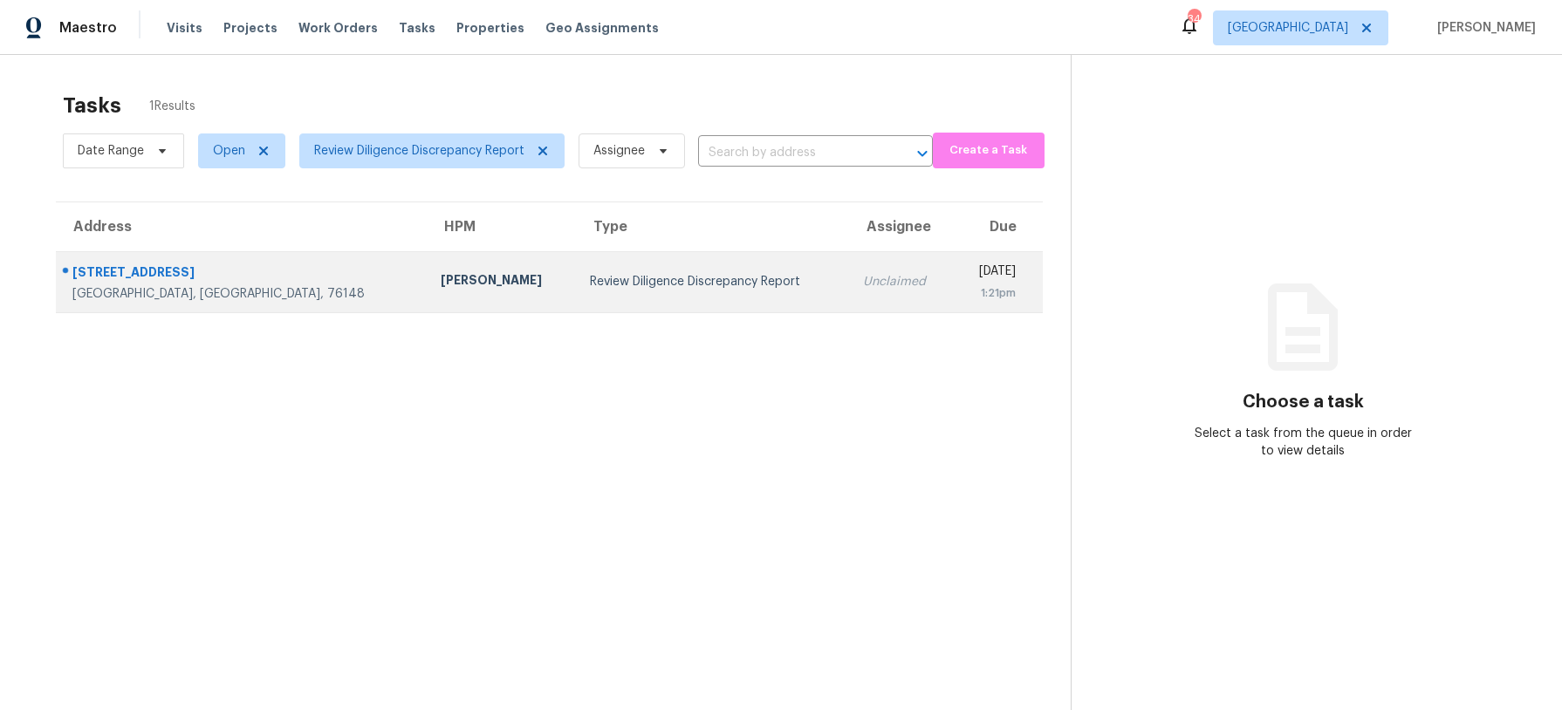
click at [590, 273] on div "Review Diligence Discrepancy Report" at bounding box center [713, 281] width 246 height 17
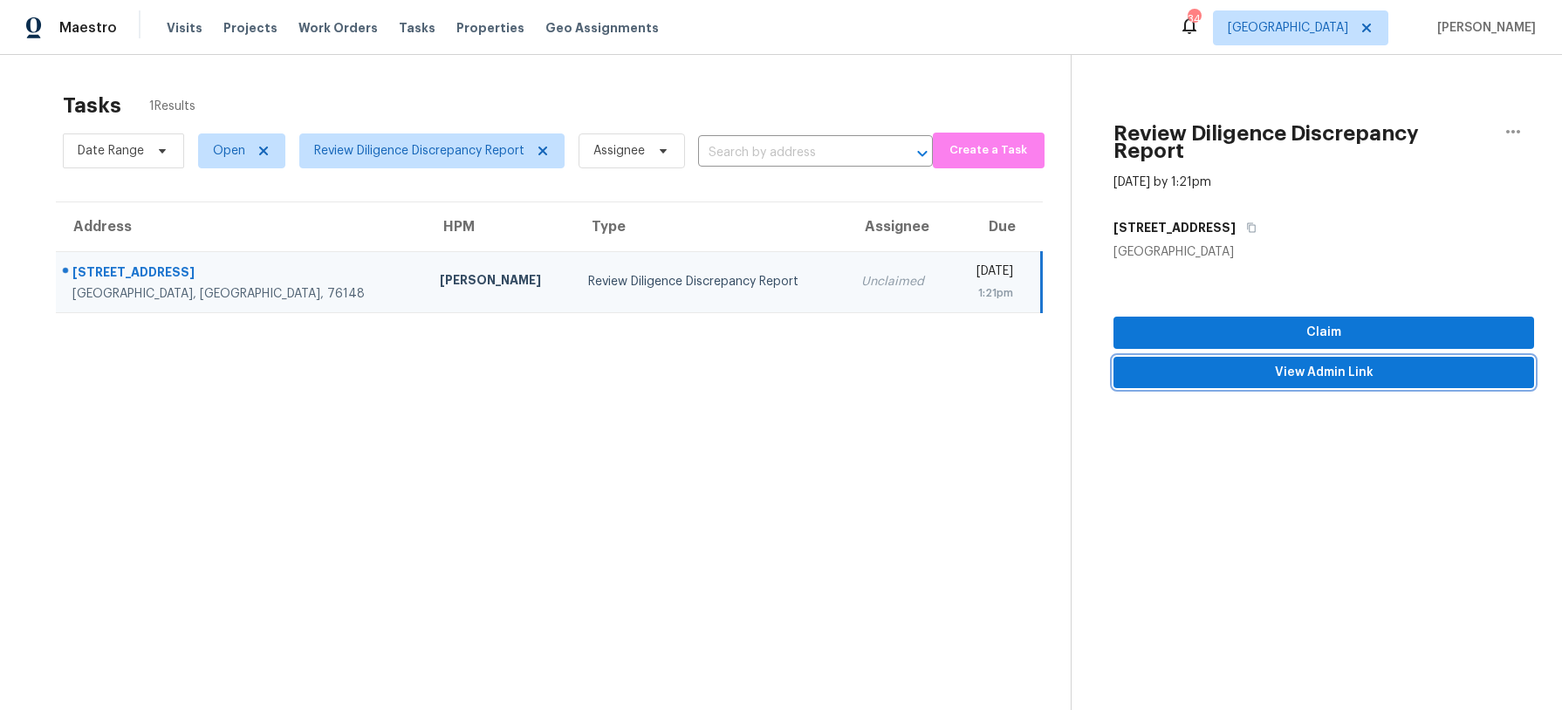
click at [1284, 362] on span "View Admin Link" at bounding box center [1323, 373] width 393 height 22
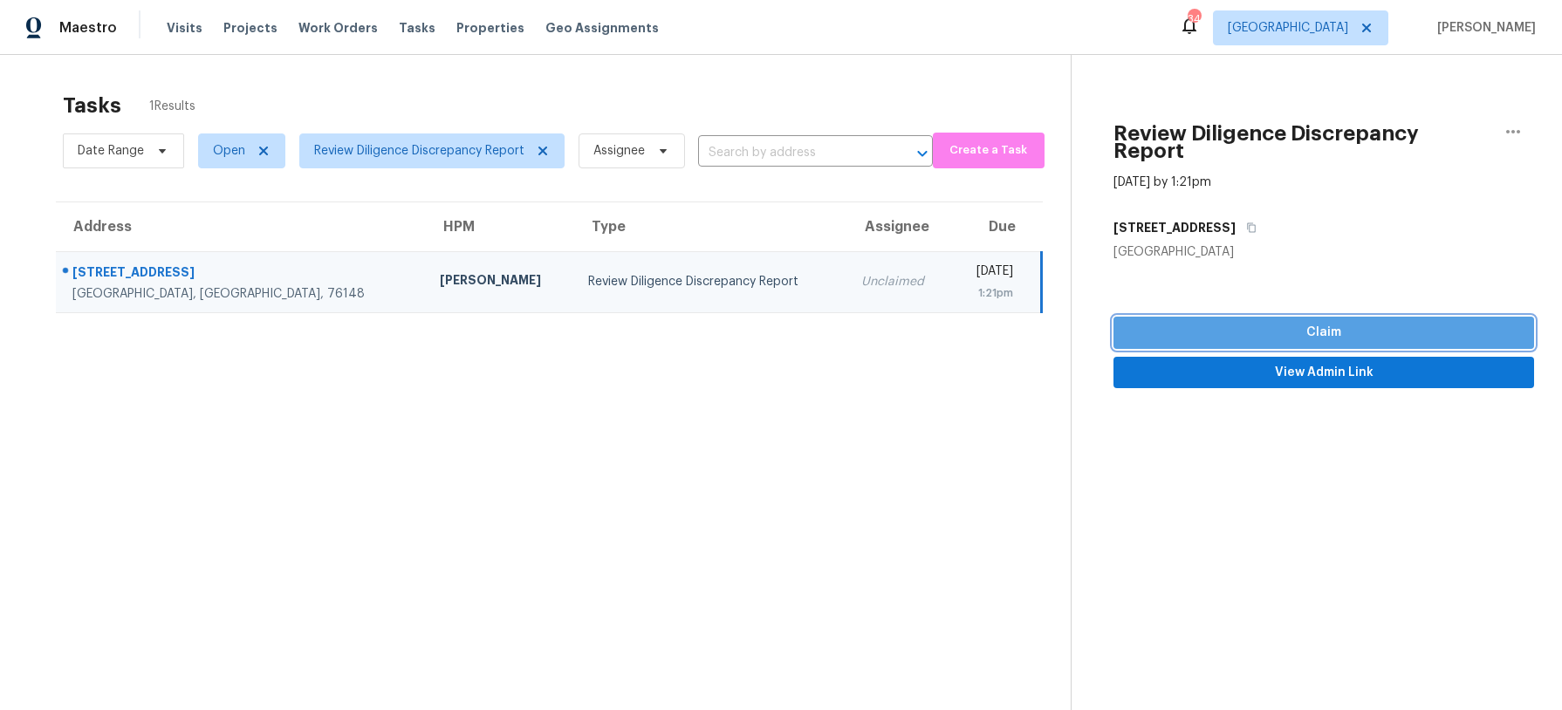
click at [1339, 322] on span "Claim" at bounding box center [1323, 333] width 393 height 22
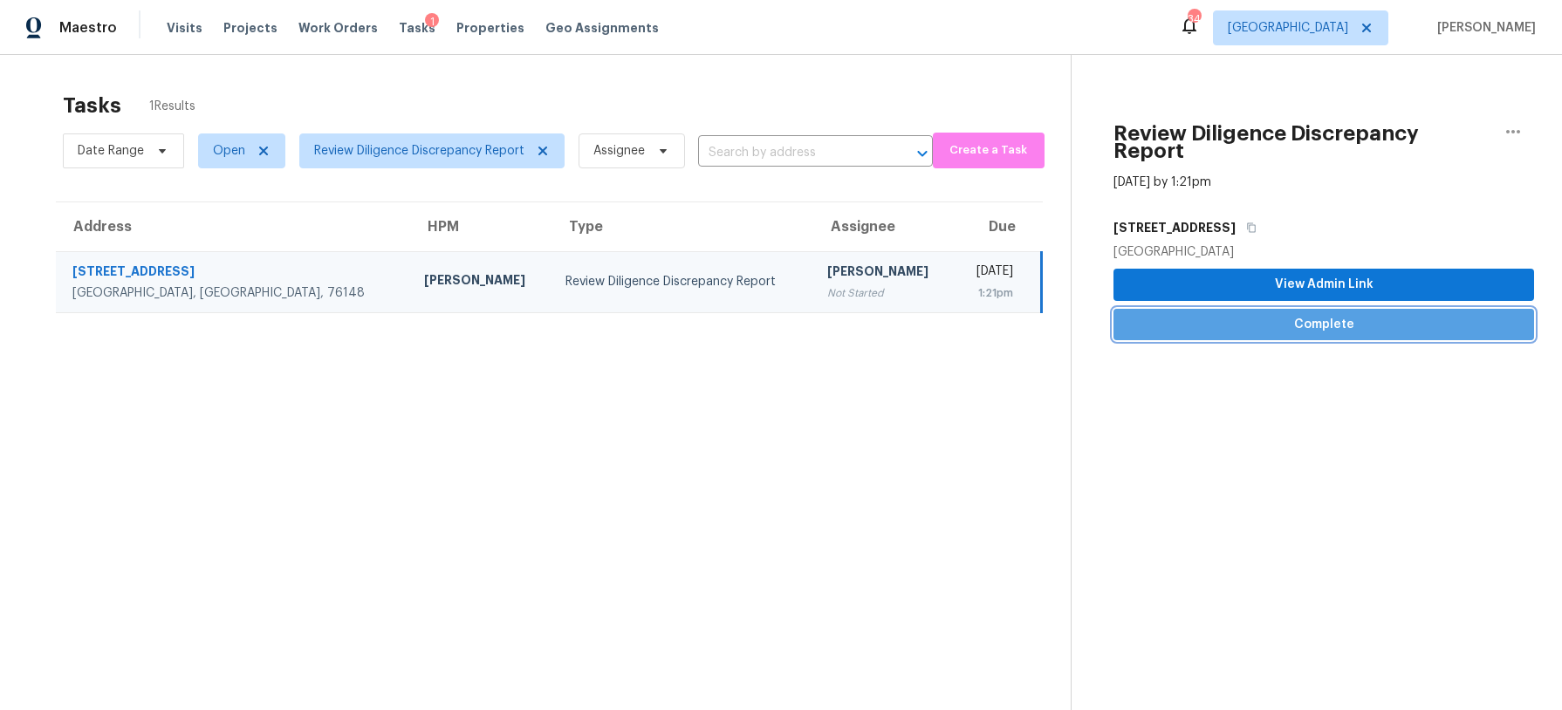
click at [1339, 314] on span "Complete" at bounding box center [1323, 325] width 393 height 22
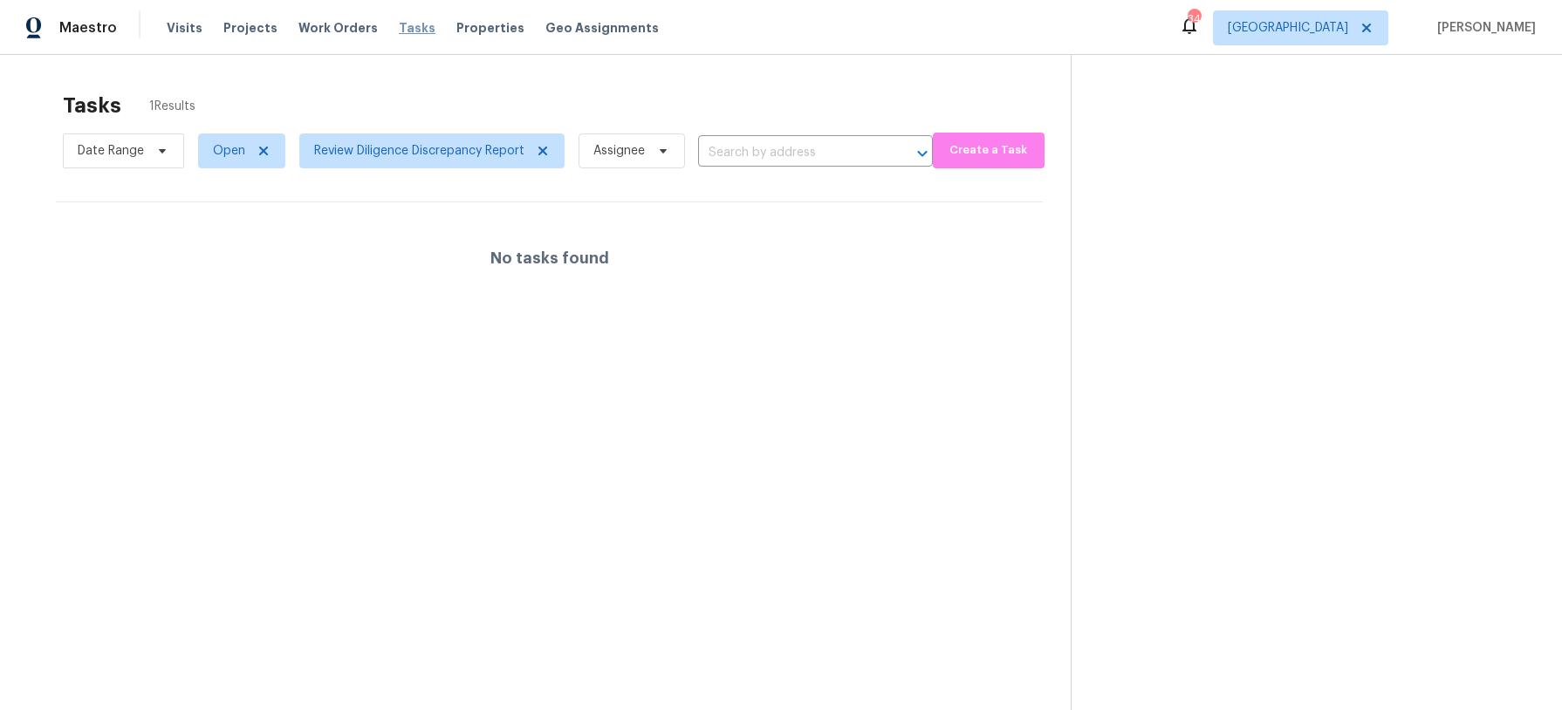
click at [401, 31] on span "Tasks" at bounding box center [417, 28] width 37 height 12
click at [475, 145] on span "Review Diligence Discrepancy Report" at bounding box center [419, 150] width 210 height 17
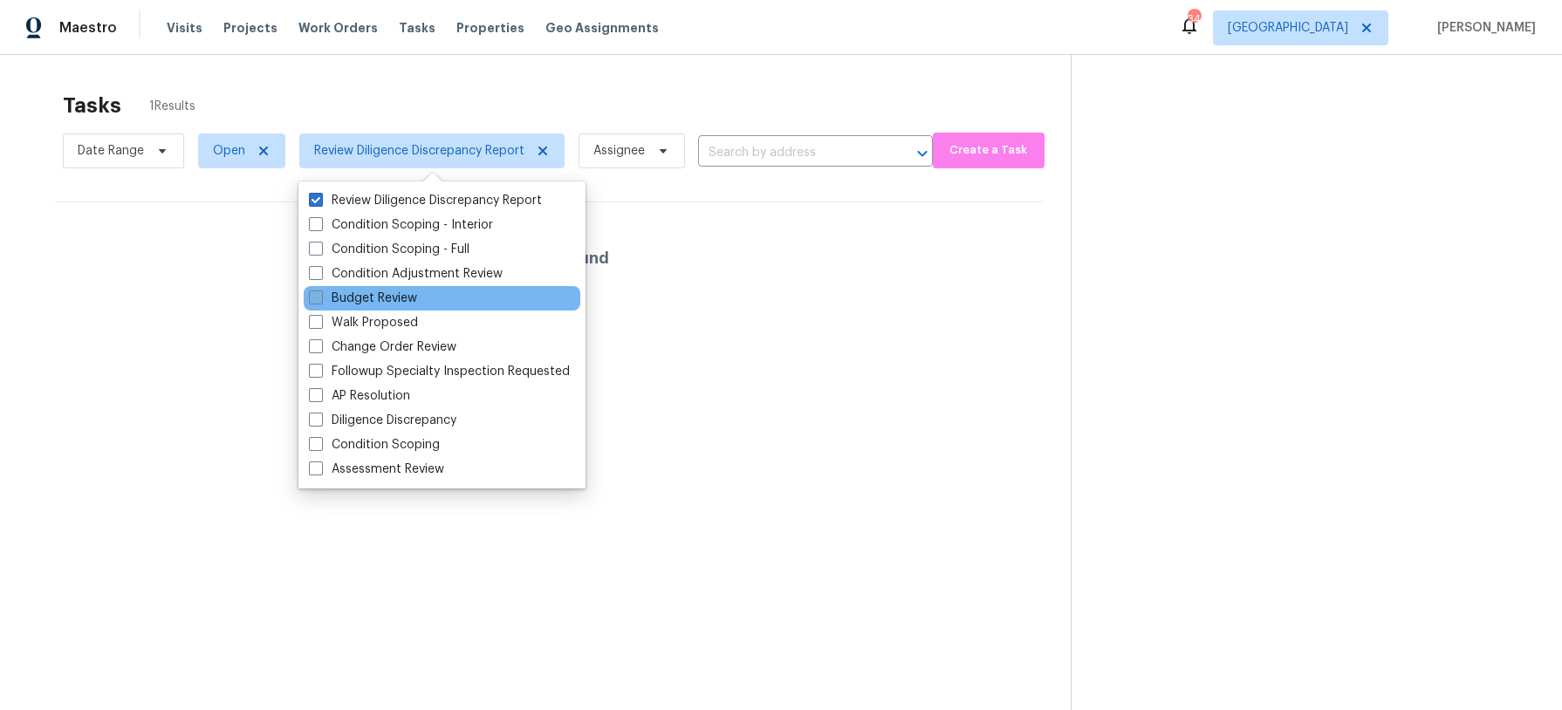
click at [319, 296] on span at bounding box center [316, 298] width 14 height 14
click at [319, 296] on input "Budget Review" at bounding box center [314, 295] width 11 height 11
checkbox input "true"
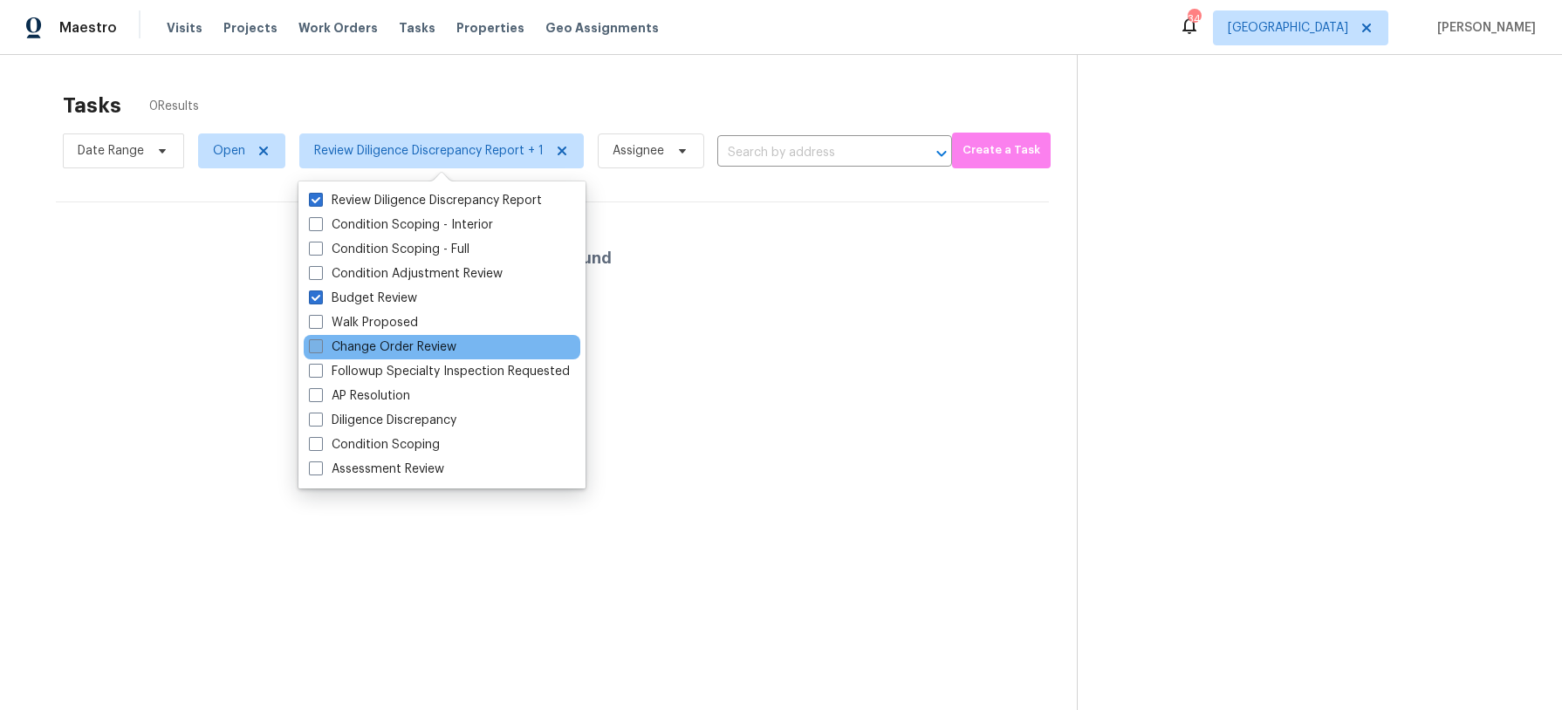
click at [316, 344] on span at bounding box center [316, 346] width 14 height 14
click at [316, 344] on input "Change Order Review" at bounding box center [314, 343] width 11 height 11
checkbox input "true"
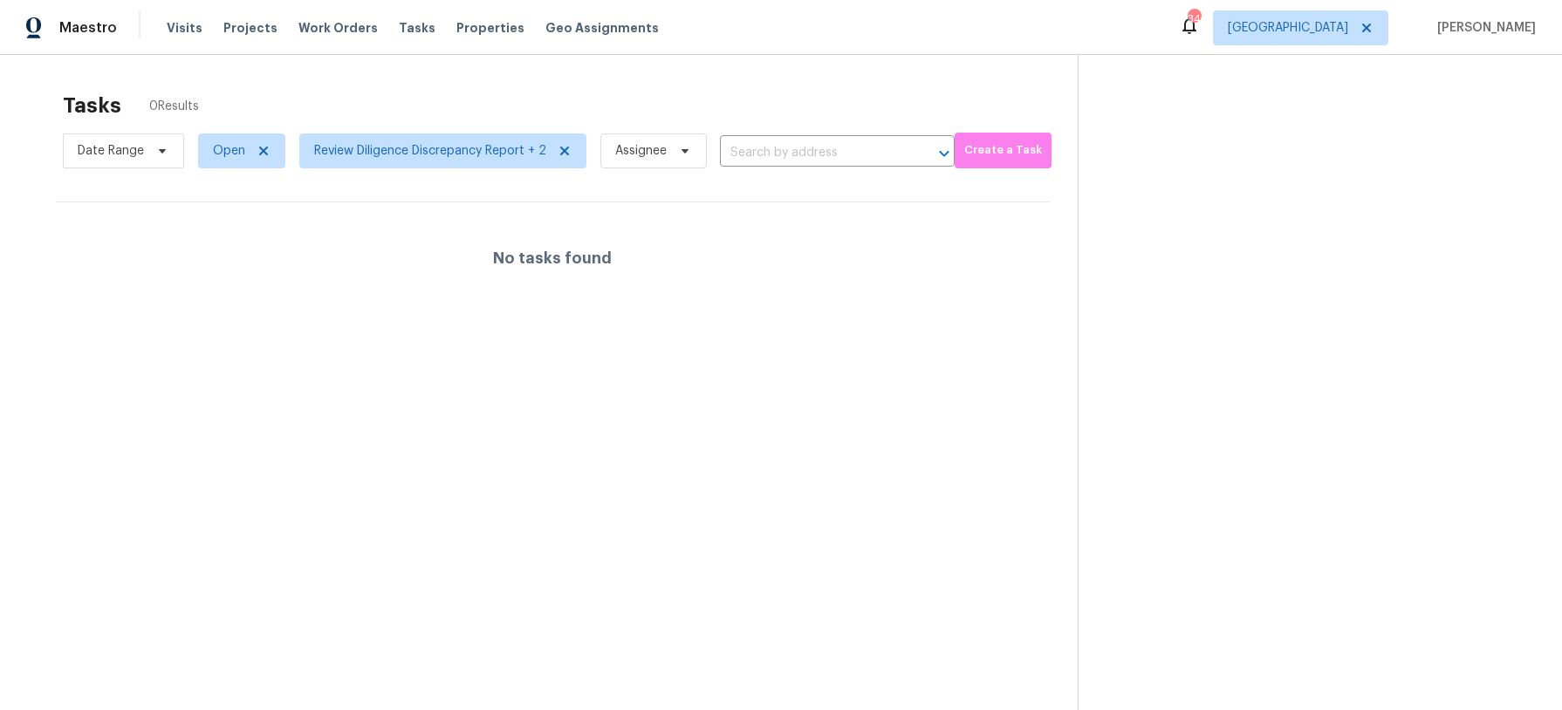
click at [801, 279] on div "No tasks found" at bounding box center [553, 258] width 994 height 112
